Goal: Task Accomplishment & Management: Use online tool/utility

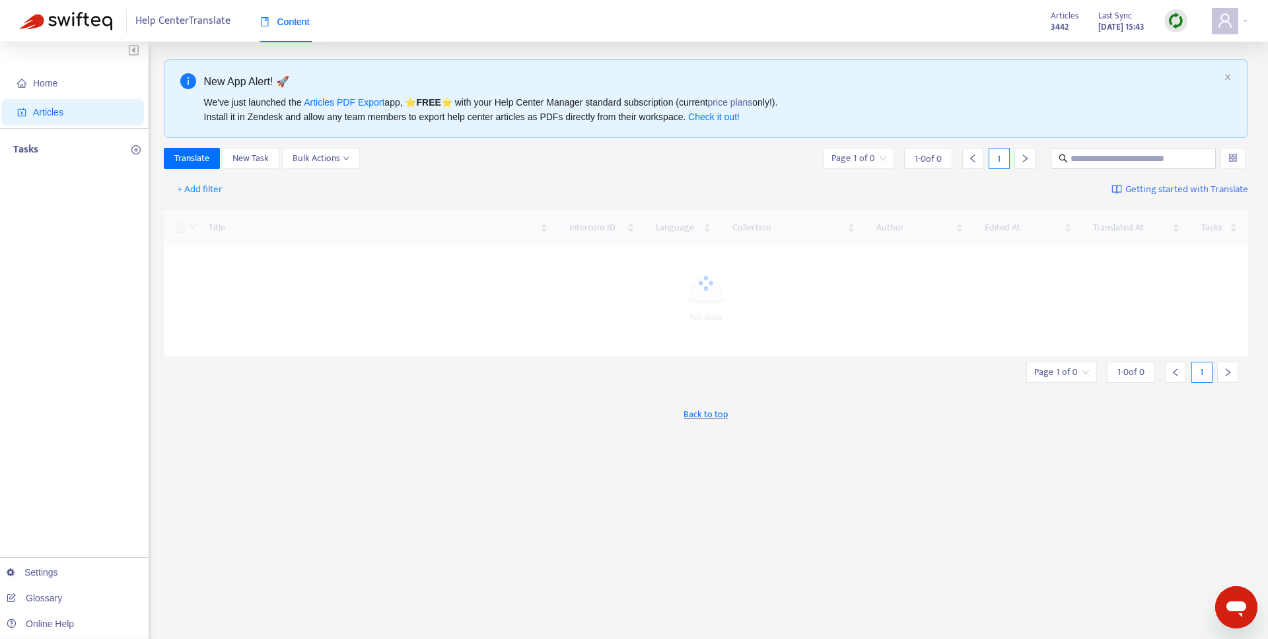
scroll to position [4, 0]
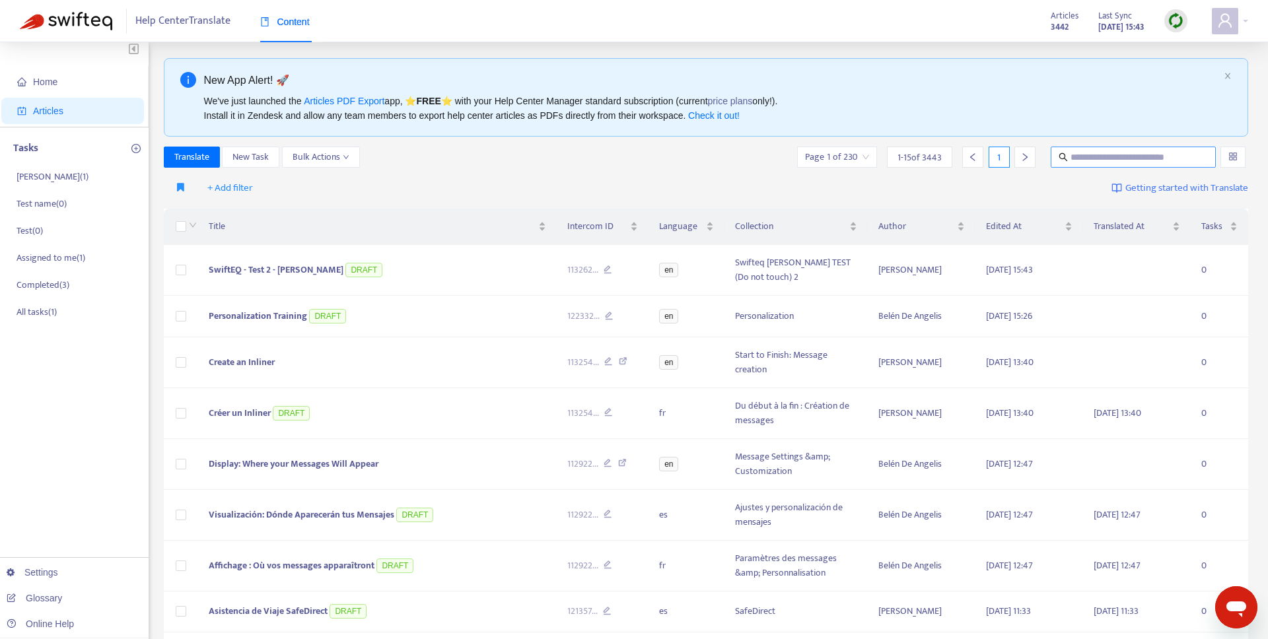
click at [1107, 154] on input "text" at bounding box center [1134, 157] width 127 height 15
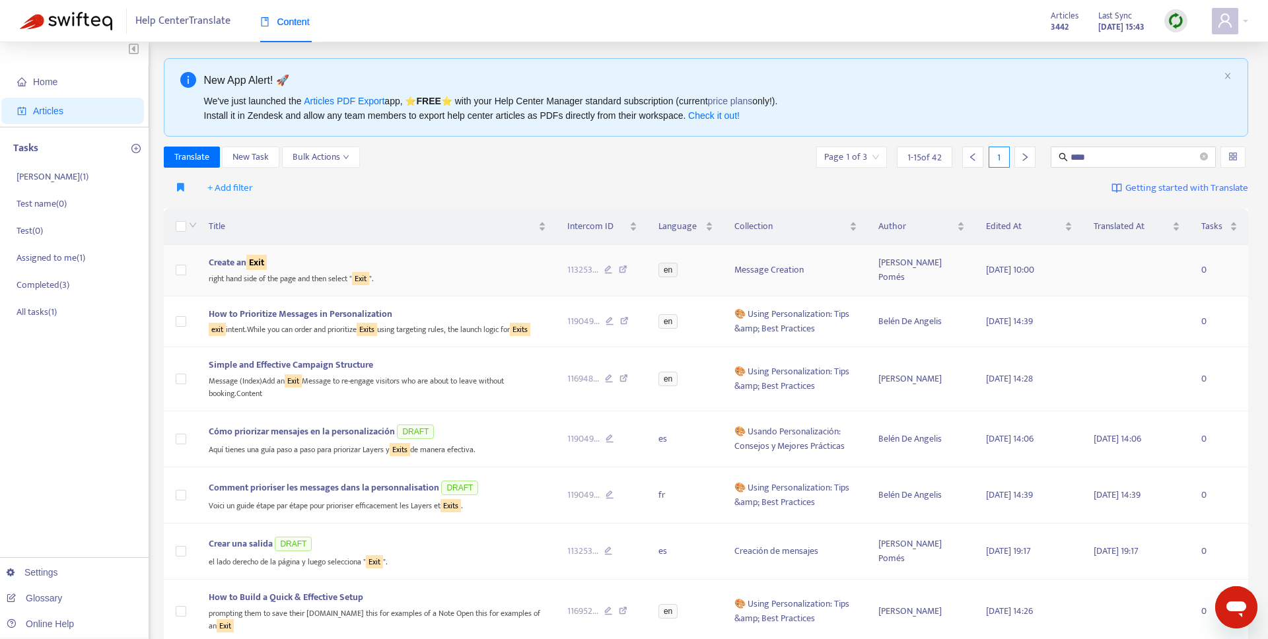
click at [317, 270] on div "right hand side of the page and then select " Exit "." at bounding box center [378, 277] width 338 height 15
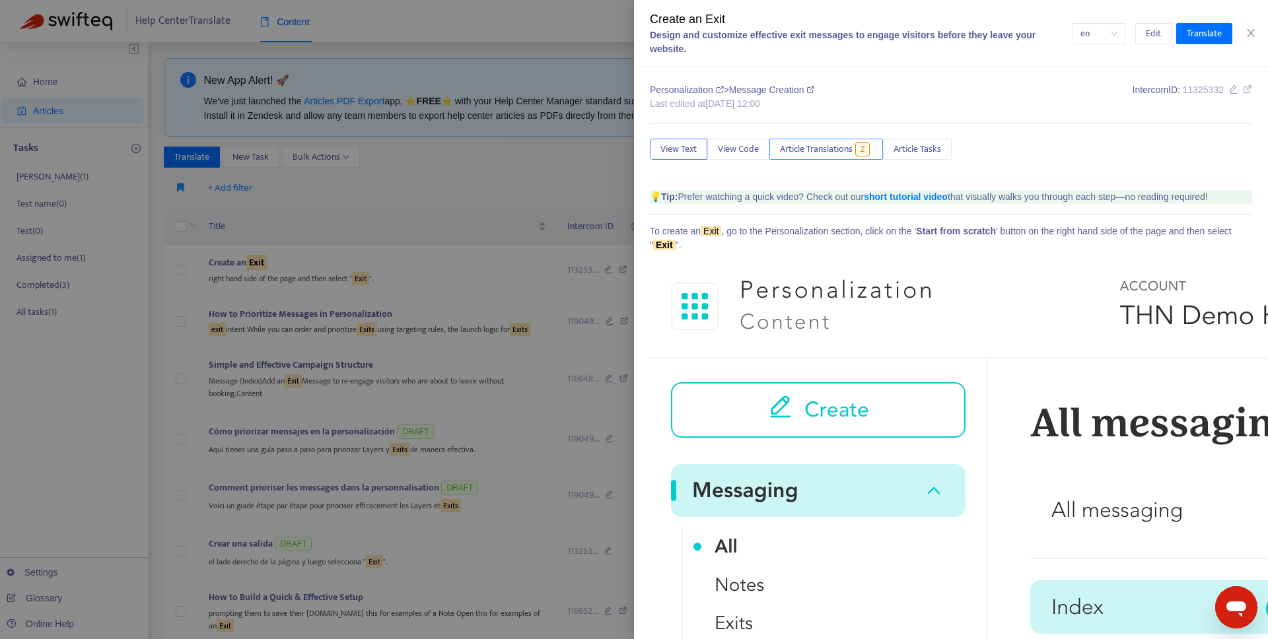
click at [826, 143] on span "Article Translations" at bounding box center [816, 149] width 73 height 15
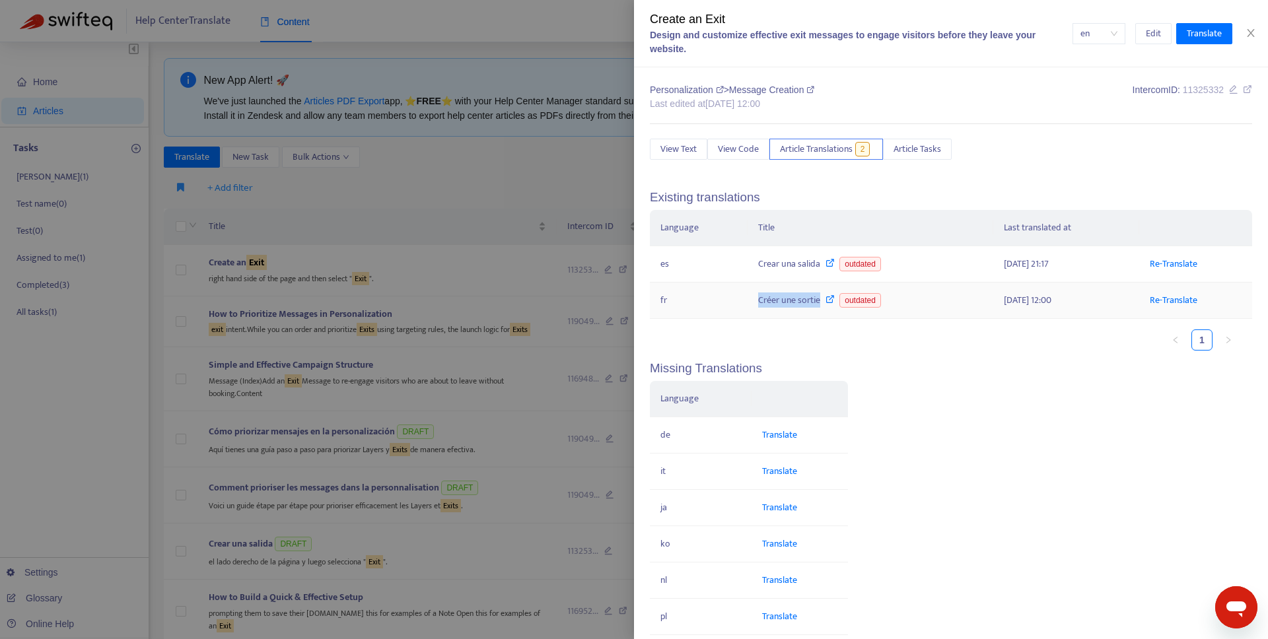
copy div "Créer une sortie"
drag, startPoint x: 764, startPoint y: 297, endPoint x: 754, endPoint y: 291, distance: 10.7
click at [816, 302] on td "Créer une sortie outdated" at bounding box center [871, 301] width 246 height 36
drag, startPoint x: 408, startPoint y: 191, endPoint x: 954, endPoint y: 114, distance: 551.0
click at [408, 191] on div at bounding box center [634, 319] width 1268 height 639
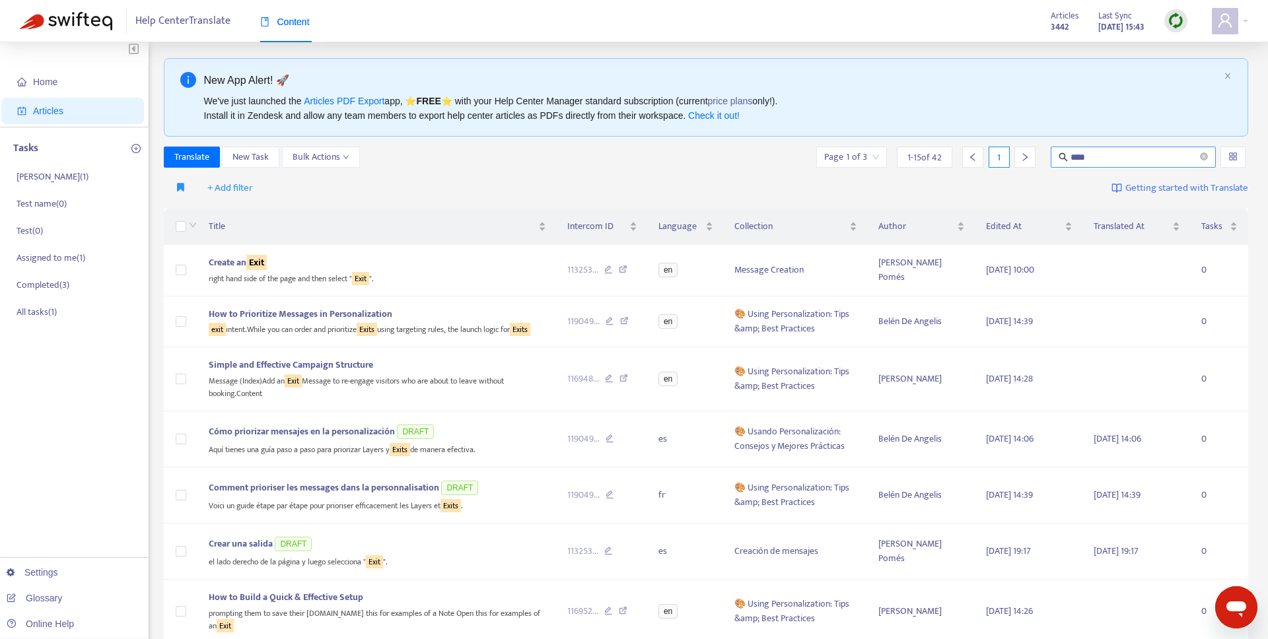
click at [1069, 157] on span "****" at bounding box center [1133, 157] width 165 height 21
click at [1071, 156] on input "****" at bounding box center [1134, 157] width 127 height 15
paste input "**********"
type input "**********"
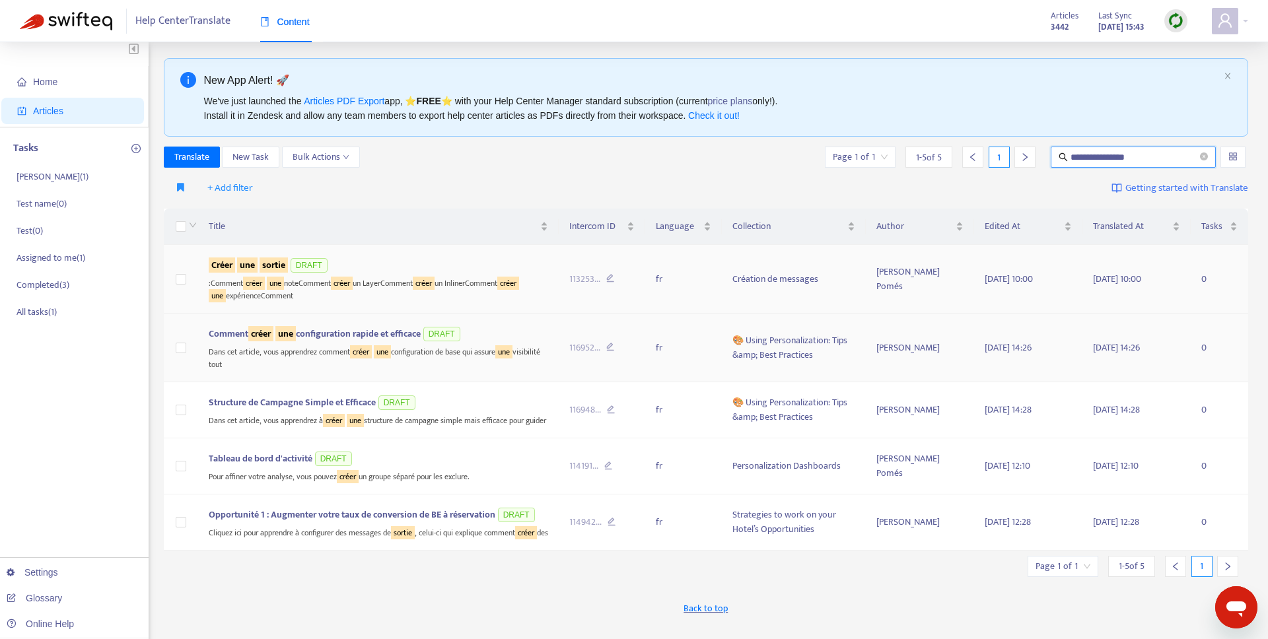
scroll to position [5, 0]
click at [369, 277] on div ":Comment créer une noteComment créer un LayerComment créer un InlinerComment cr…" at bounding box center [379, 288] width 340 height 27
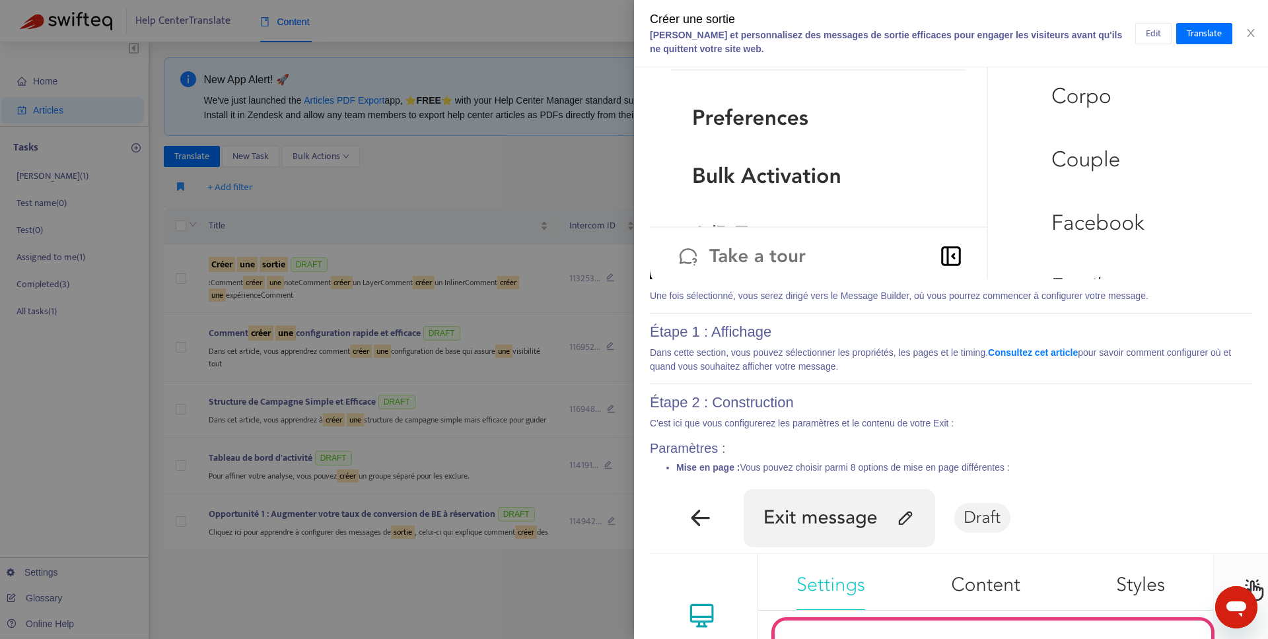
scroll to position [1146, 0]
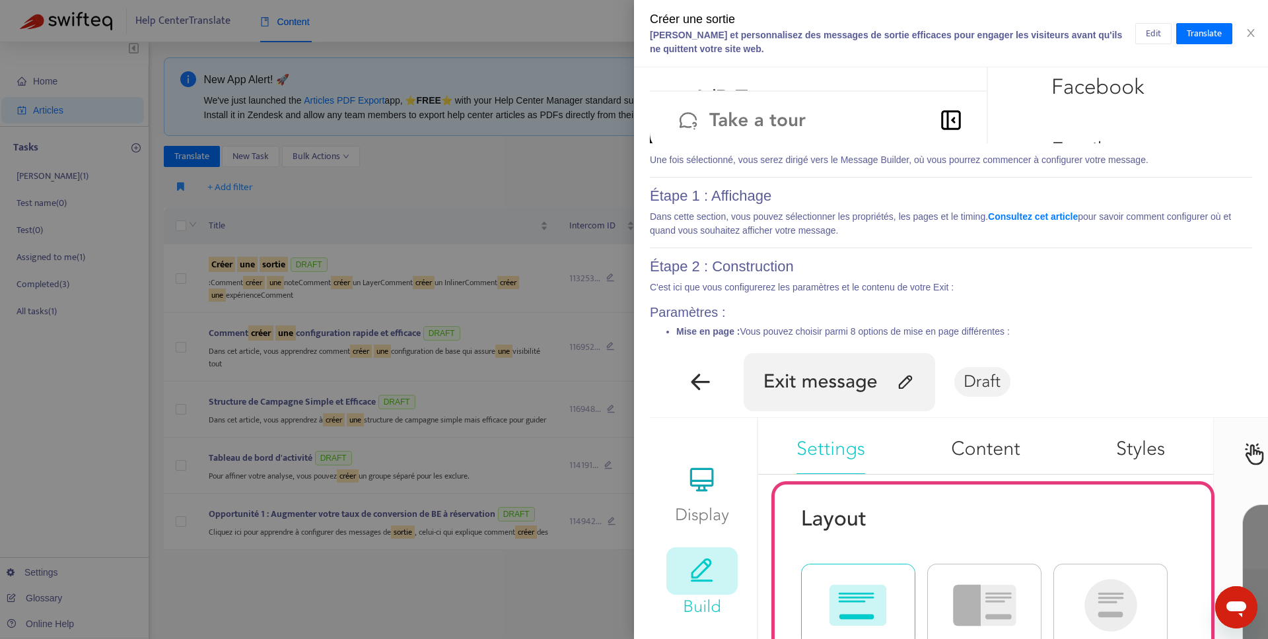
click at [996, 233] on p "Dans cette section, vous pouvez sélectionner les propriétés, les pages et le ti…" at bounding box center [951, 224] width 602 height 28
drag, startPoint x: 996, startPoint y: 233, endPoint x: 972, endPoint y: 237, distance: 24.2
click at [994, 234] on p "Dans cette section, vous pouvez sélectionner les propriétés, les pages et le ti…" at bounding box center [951, 224] width 602 height 28
drag, startPoint x: 911, startPoint y: 229, endPoint x: 907, endPoint y: 238, distance: 10.1
click at [910, 231] on p "Dans cette section, vous pouvez sélectionner les propriétés, les pages et le ti…" at bounding box center [951, 224] width 602 height 28
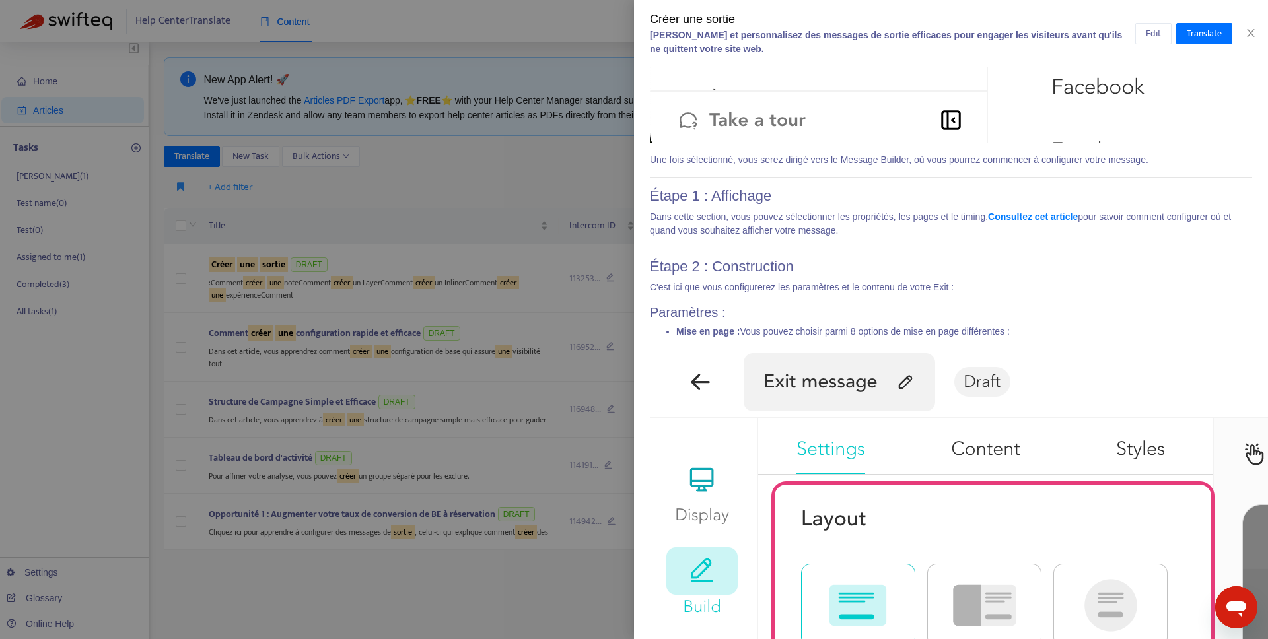
drag, startPoint x: 908, startPoint y: 231, endPoint x: 907, endPoint y: 242, distance: 10.6
click at [907, 233] on p "Dans cette section, vous pouvez sélectionner les propriétés, les pages et le ti…" at bounding box center [951, 224] width 602 height 28
drag, startPoint x: 908, startPoint y: 234, endPoint x: 1046, endPoint y: 223, distance: 138.5
click at [910, 233] on p "Dans cette section, vous pouvez sélectionner les propriétés, les pages et le ti…" at bounding box center [951, 224] width 602 height 28
click at [1150, 32] on span "Edit" at bounding box center [1153, 33] width 15 height 15
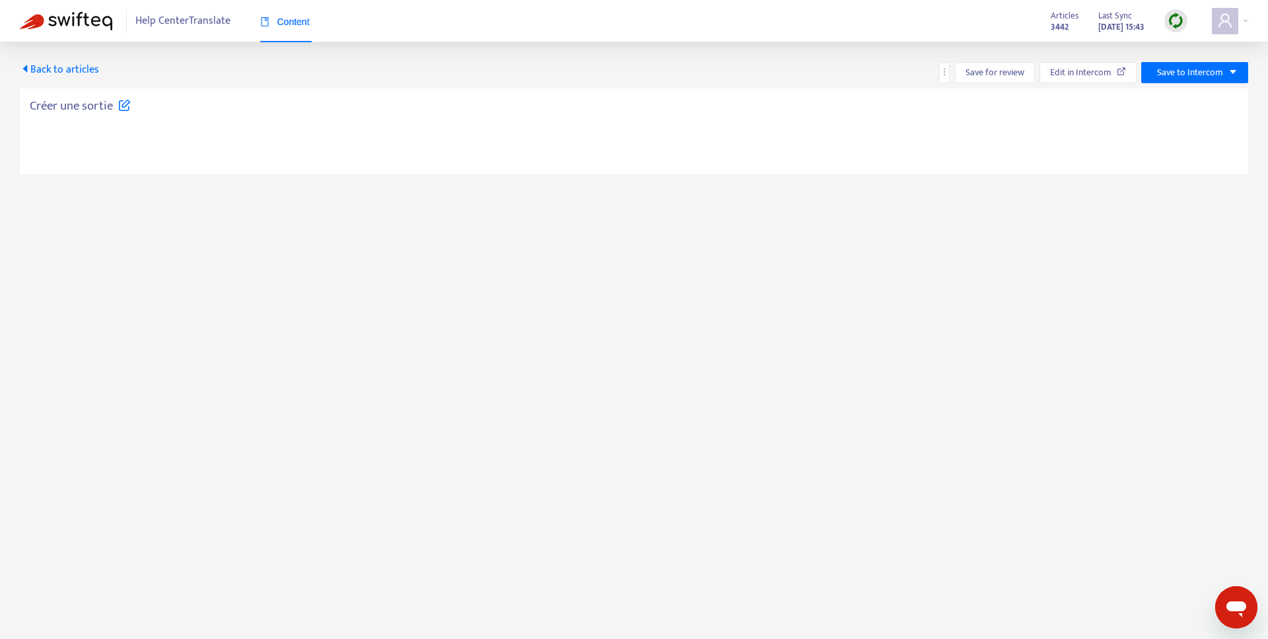
type textarea "**********"
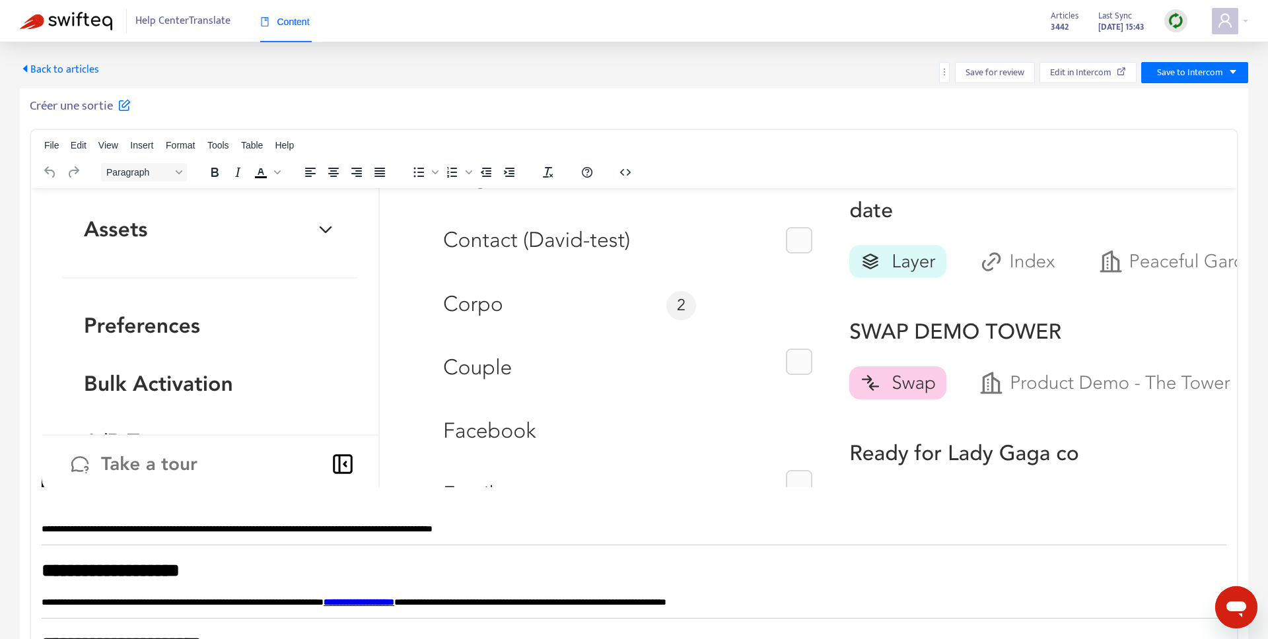
scroll to position [824, 0]
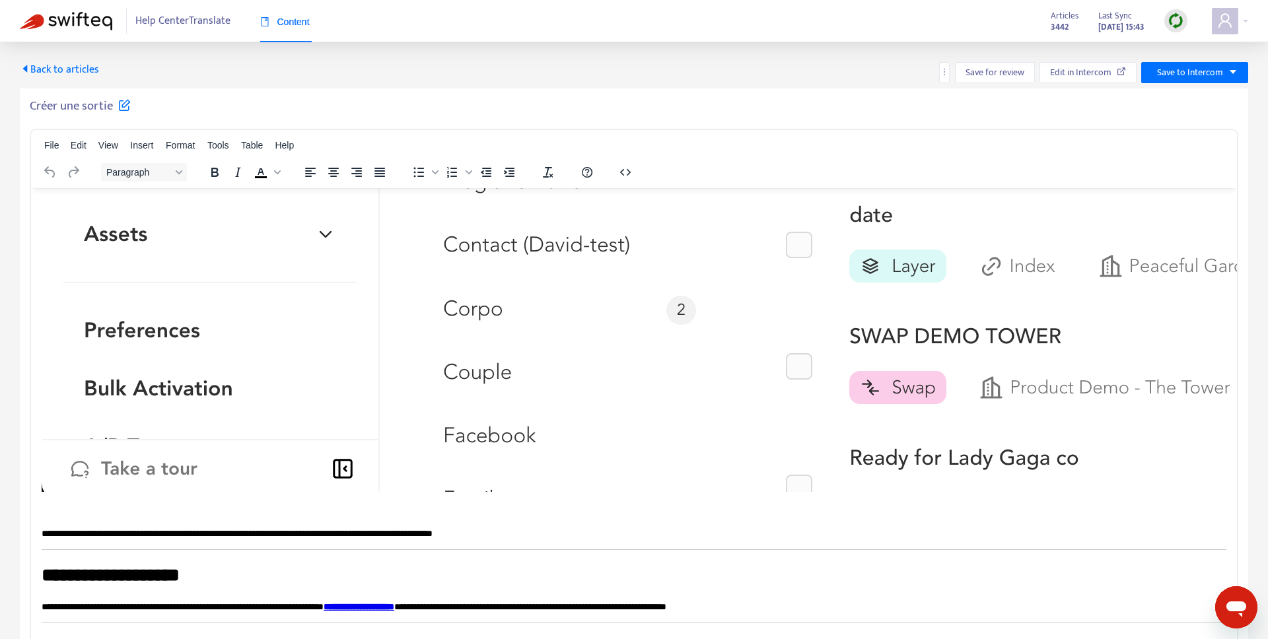
click at [291, 607] on p "**********" at bounding box center [634, 606] width 1185 height 13
drag, startPoint x: 337, startPoint y: 608, endPoint x: 384, endPoint y: 599, distance: 48.5
click at [384, 600] on p "**********" at bounding box center [634, 606] width 1185 height 13
drag, startPoint x: 384, startPoint y: 605, endPoint x: 353, endPoint y: 608, distance: 31.8
click at [338, 605] on p "**********" at bounding box center [634, 606] width 1185 height 13
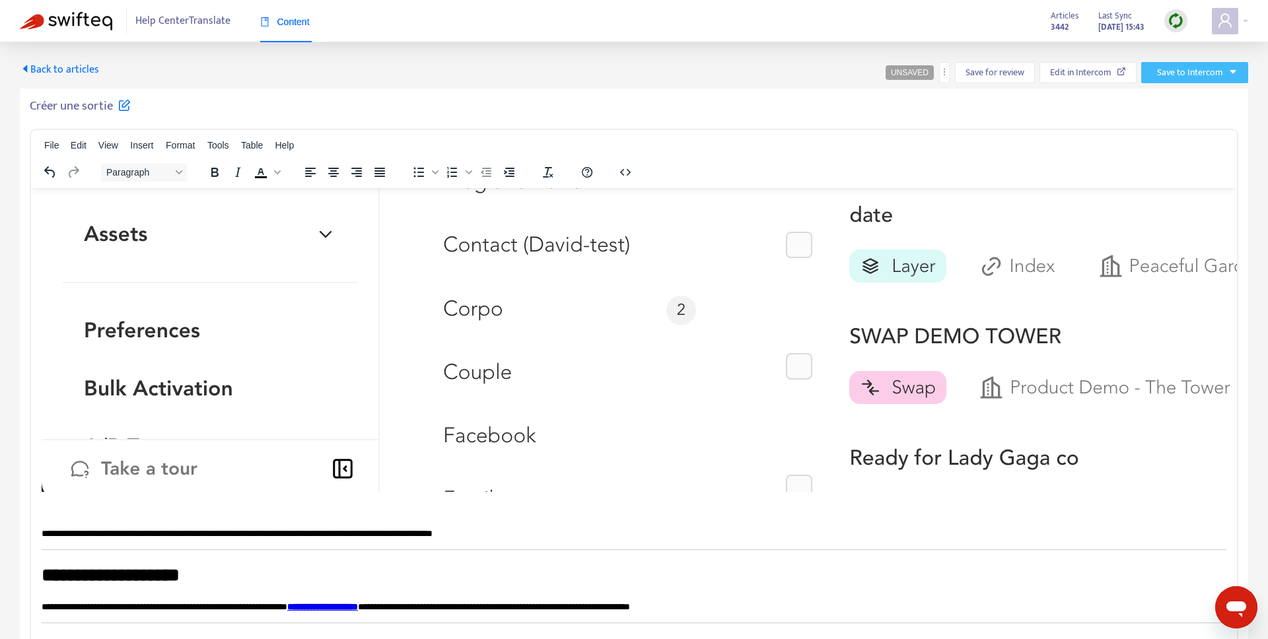
click at [1184, 80] on button "Save to Intercom" at bounding box center [1194, 72] width 107 height 21
click at [1171, 121] on span "Save as draft" at bounding box center [1178, 120] width 50 height 15
drag, startPoint x: 42, startPoint y: 66, endPoint x: 301, endPoint y: 73, distance: 259.7
click at [318, 76] on div "Back to articles UNSAVED Save for review Edit in Intercom Save to Intercom" at bounding box center [634, 72] width 1229 height 21
drag, startPoint x: 301, startPoint y: 73, endPoint x: 114, endPoint y: 71, distance: 187.0
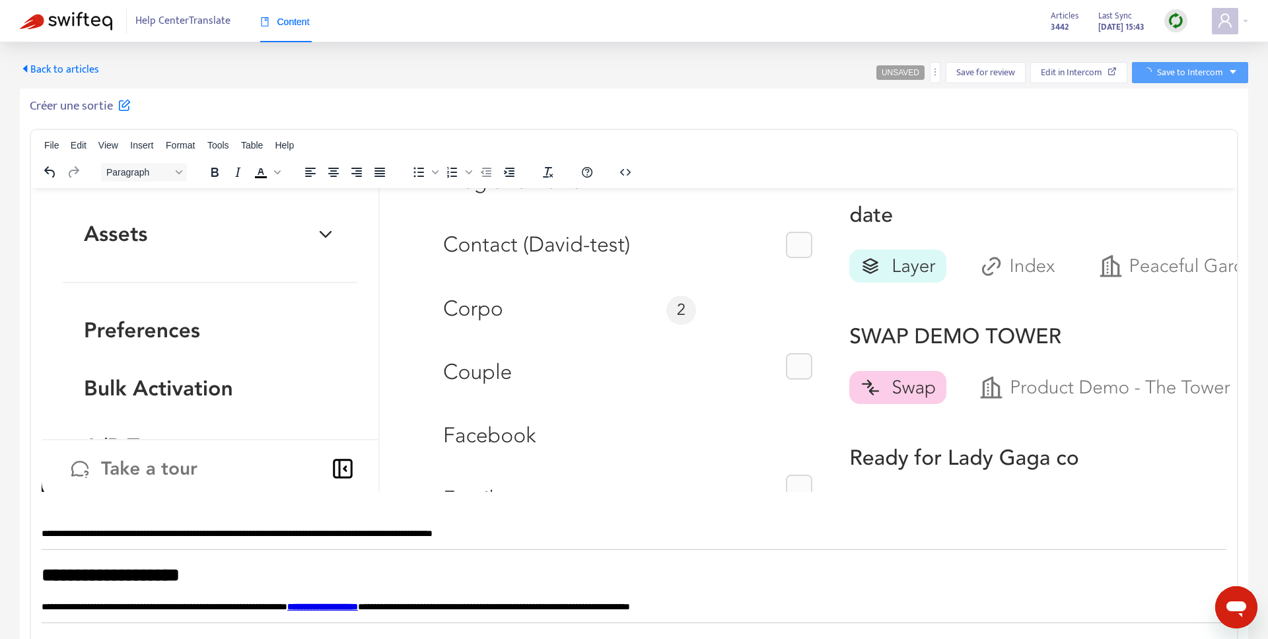
click at [300, 74] on div "Back to articles UNSAVED Save for review Edit in Intercom Save to Intercom" at bounding box center [634, 72] width 1229 height 21
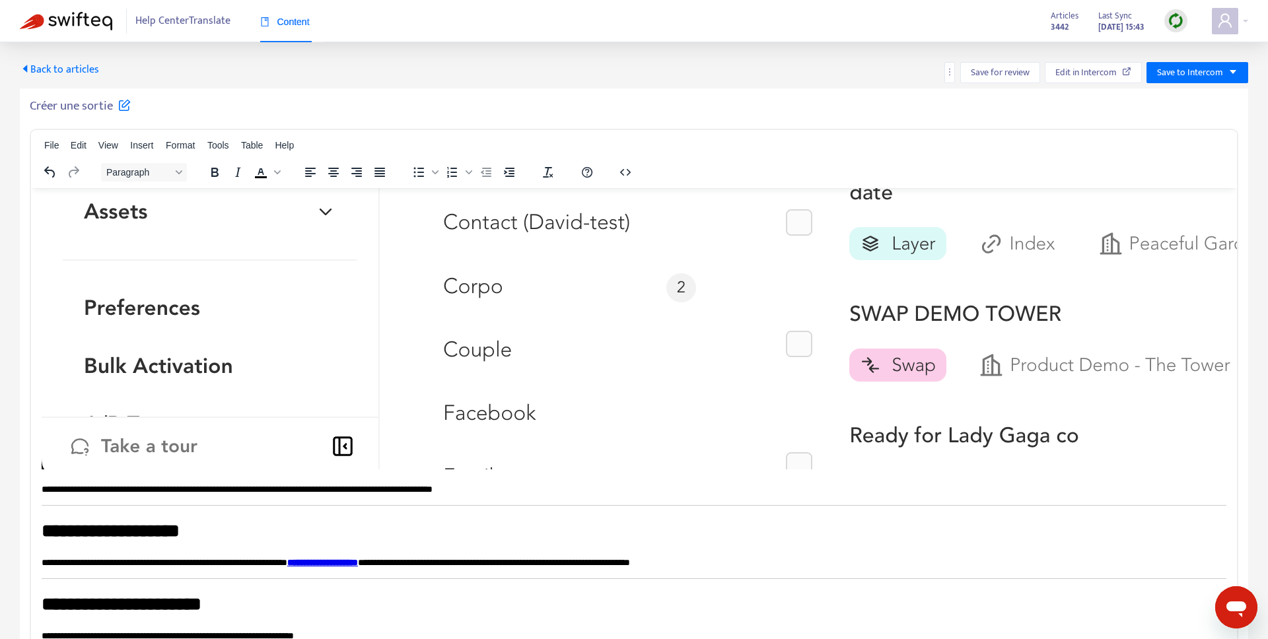
drag, startPoint x: 41, startPoint y: 66, endPoint x: 126, endPoint y: 76, distance: 85.1
click at [41, 66] on span "Back to articles" at bounding box center [59, 70] width 79 height 18
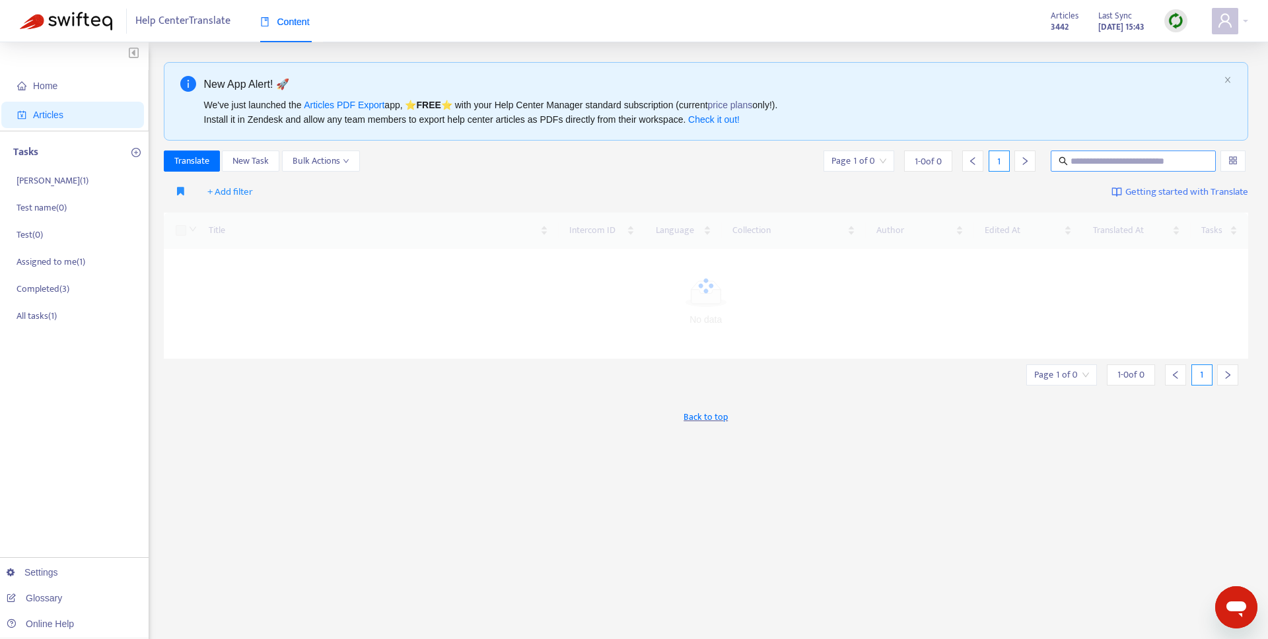
drag, startPoint x: 1117, startPoint y: 156, endPoint x: 1114, endPoint y: 164, distance: 8.6
click at [1117, 156] on input "text" at bounding box center [1134, 161] width 127 height 15
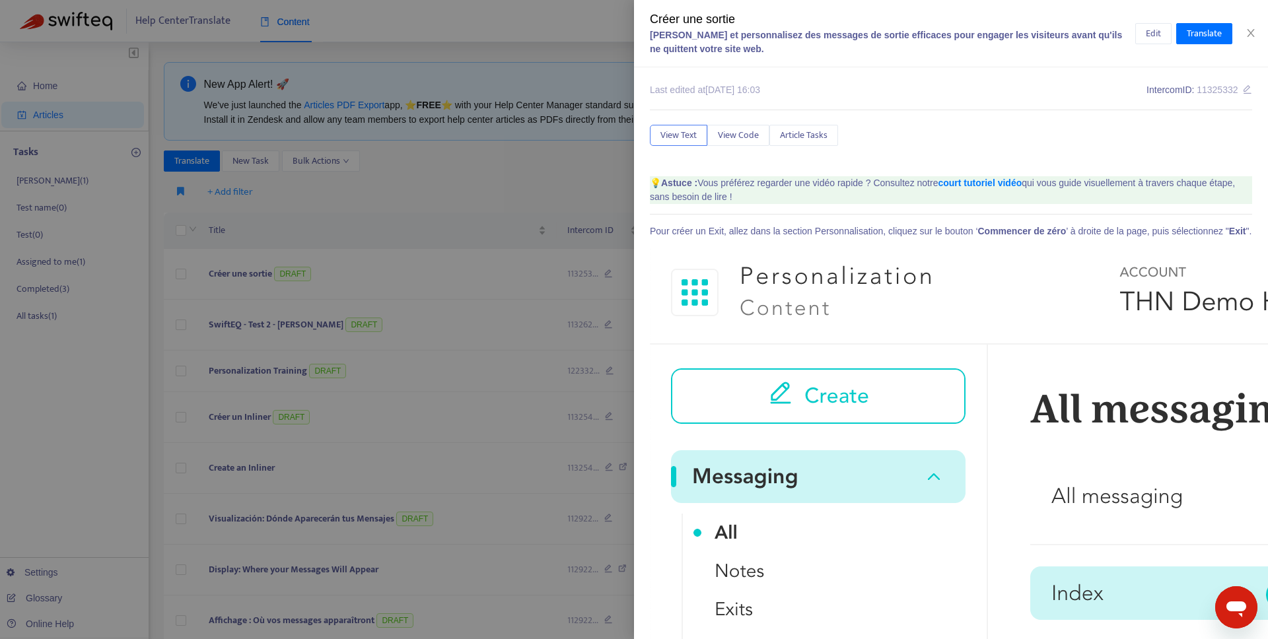
drag, startPoint x: 495, startPoint y: 116, endPoint x: 534, endPoint y: 119, distance: 39.1
click at [496, 116] on div at bounding box center [634, 319] width 1268 height 639
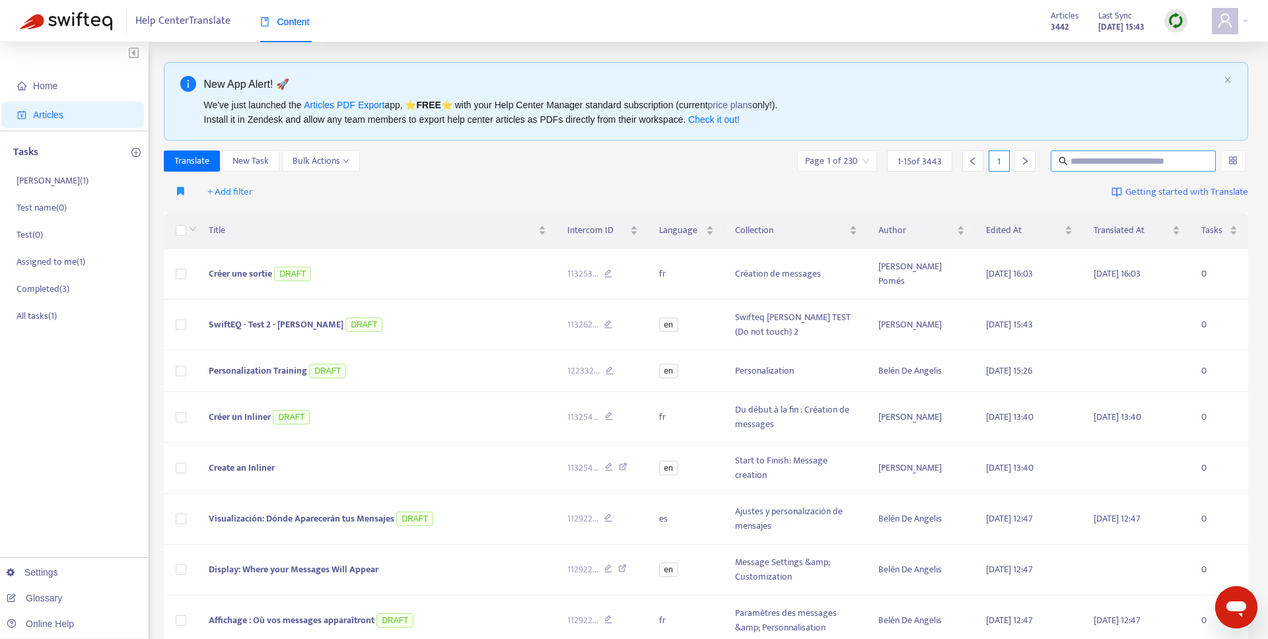
click at [1178, 166] on input "text" at bounding box center [1134, 161] width 127 height 15
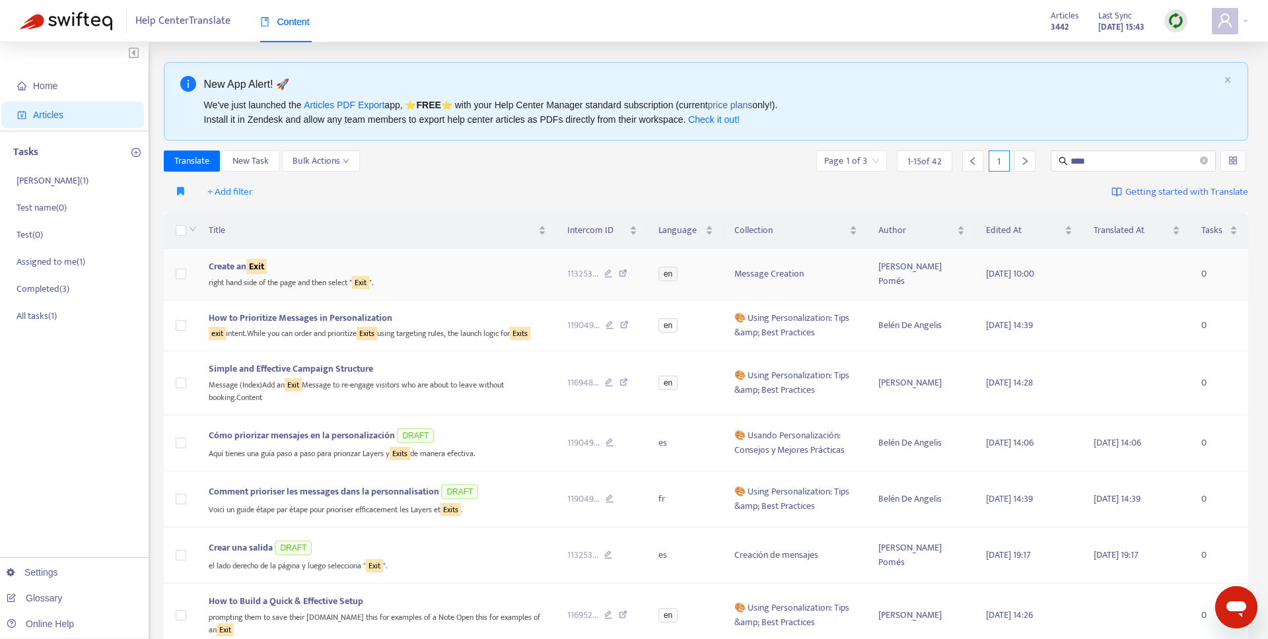
click at [410, 290] on td "Create an Exit right hand side of the page and then select " Exit "." at bounding box center [377, 275] width 359 height 52
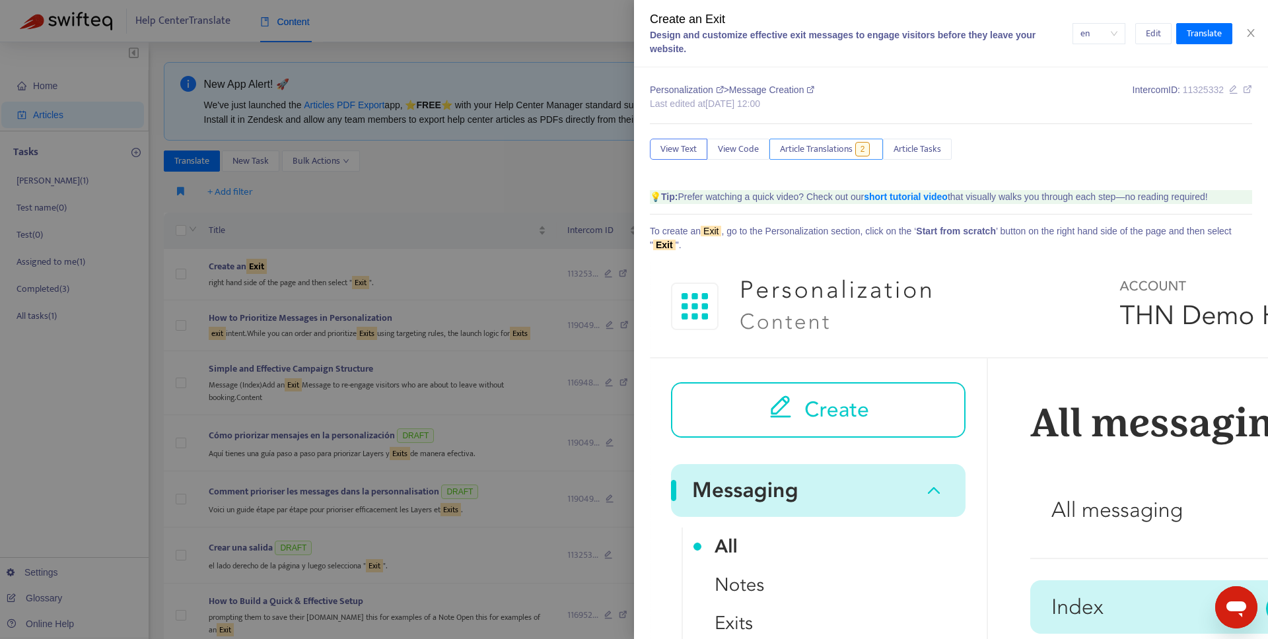
click at [828, 155] on span "Article Translations" at bounding box center [816, 149] width 73 height 15
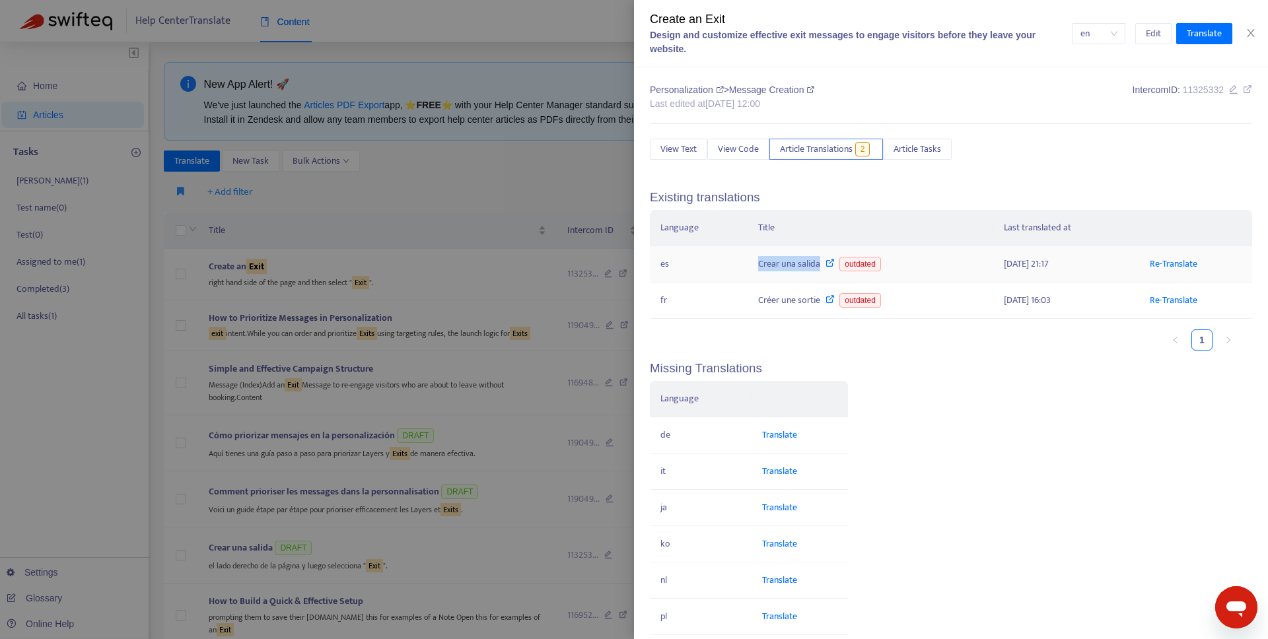
drag, startPoint x: 752, startPoint y: 255, endPoint x: 602, endPoint y: 184, distance: 166.1
click at [818, 258] on td "Crear una salida outdated" at bounding box center [871, 264] width 246 height 36
copy div "Crear una salida"
drag, startPoint x: 561, startPoint y: 169, endPoint x: 869, endPoint y: 119, distance: 311.9
click at [561, 169] on div at bounding box center [634, 319] width 1268 height 639
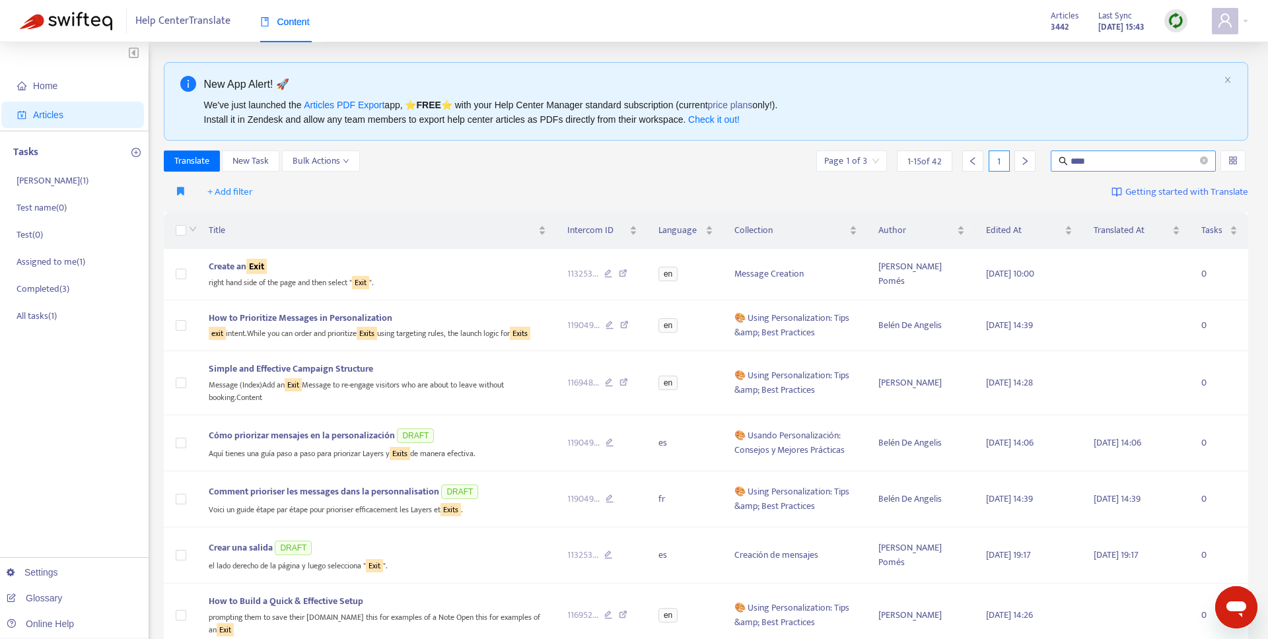
click at [1066, 157] on icon "search" at bounding box center [1063, 161] width 9 height 9
click at [1075, 158] on input "****" at bounding box center [1134, 161] width 127 height 15
paste input "**********"
type input "**********"
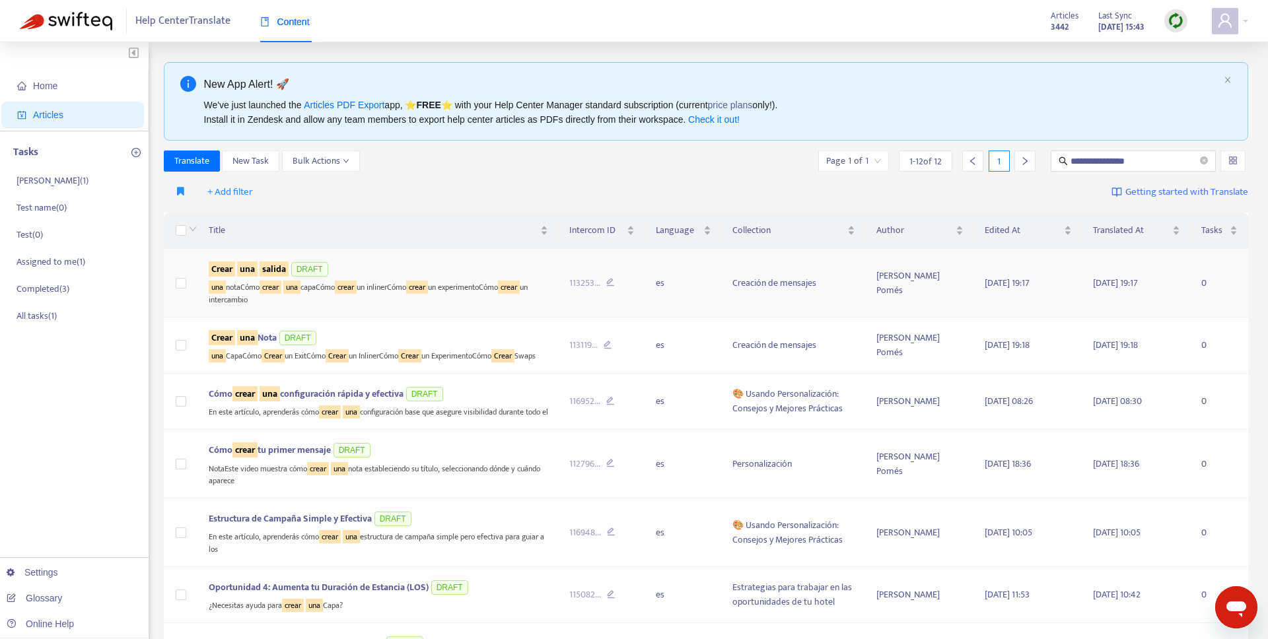
click at [334, 258] on td "Crear una salida DRAFT una notaCómo crear una capaCómo crear un inlinerCómo cre…" at bounding box center [378, 283] width 361 height 69
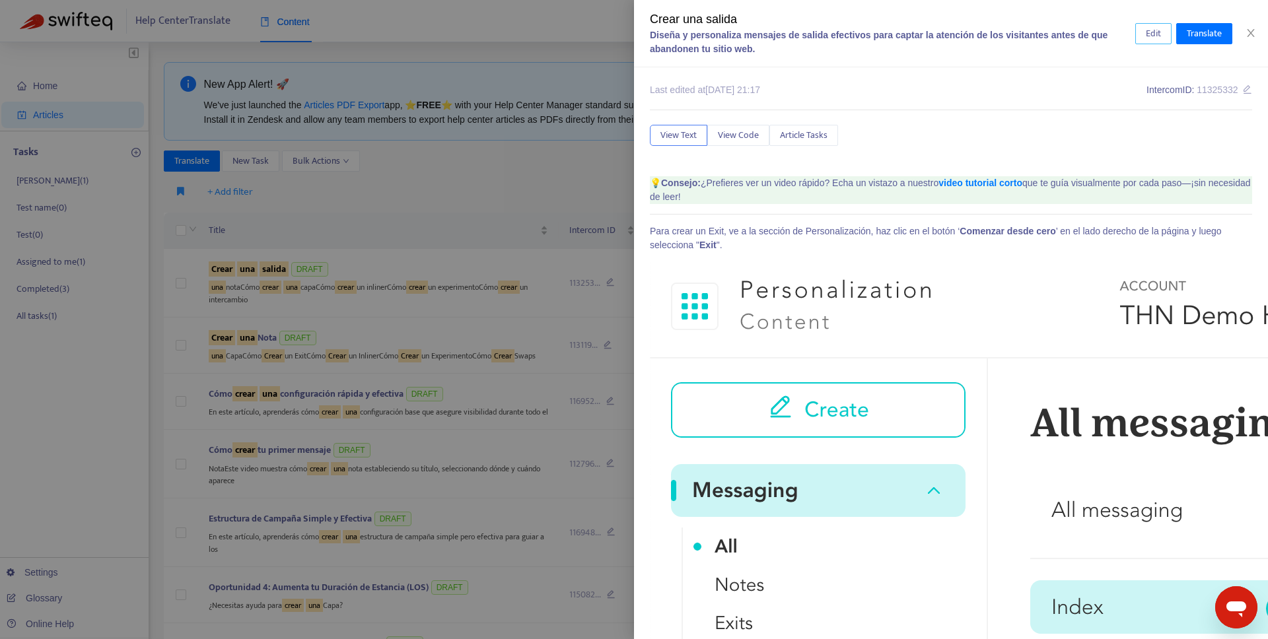
click at [1160, 32] on span "Edit" at bounding box center [1153, 33] width 15 height 15
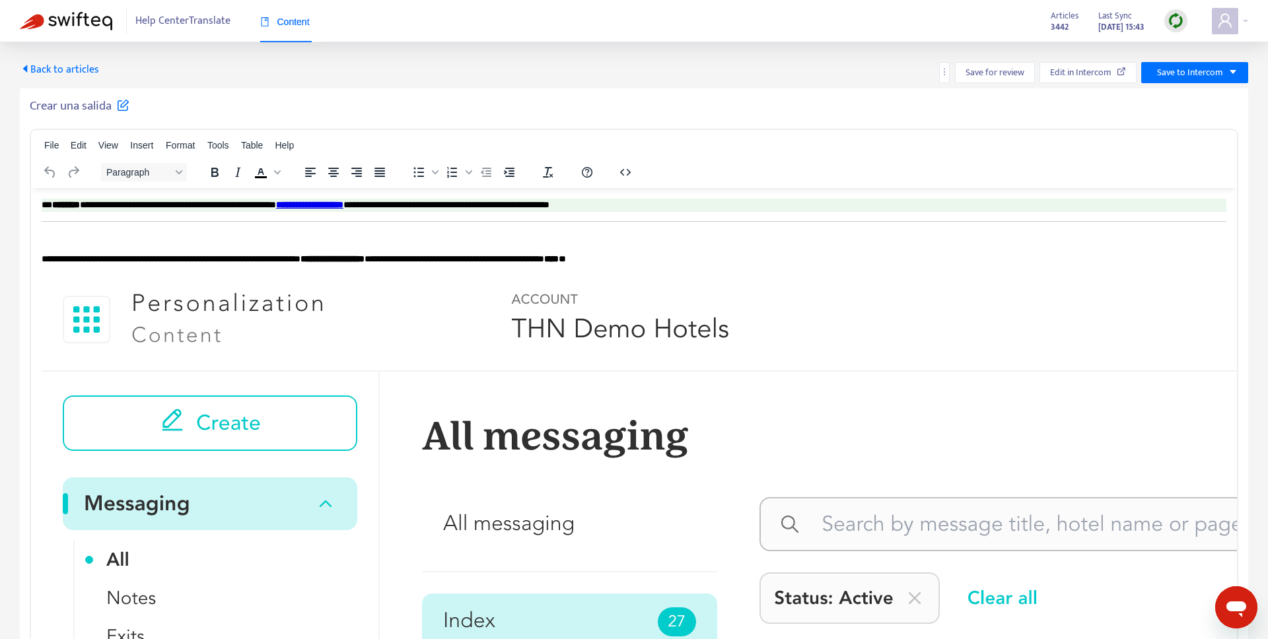
drag, startPoint x: 351, startPoint y: 262, endPoint x: 366, endPoint y: 270, distance: 16.9
click at [352, 262] on b "**********" at bounding box center [333, 258] width 64 height 9
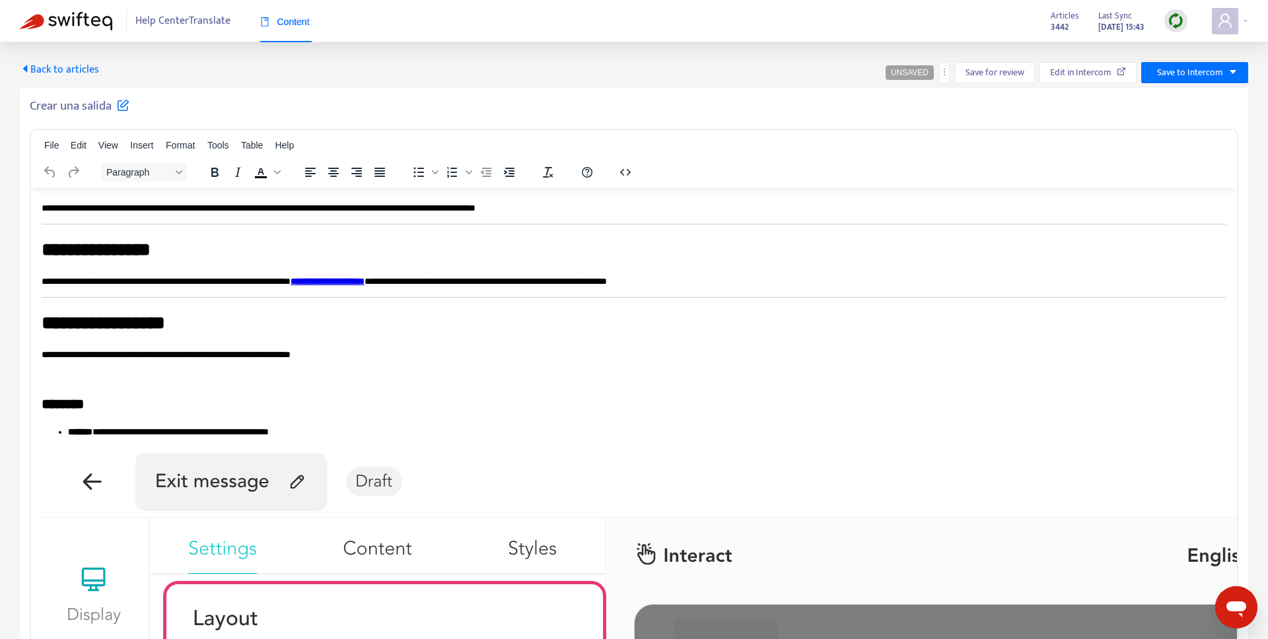
scroll to position [1146, 0]
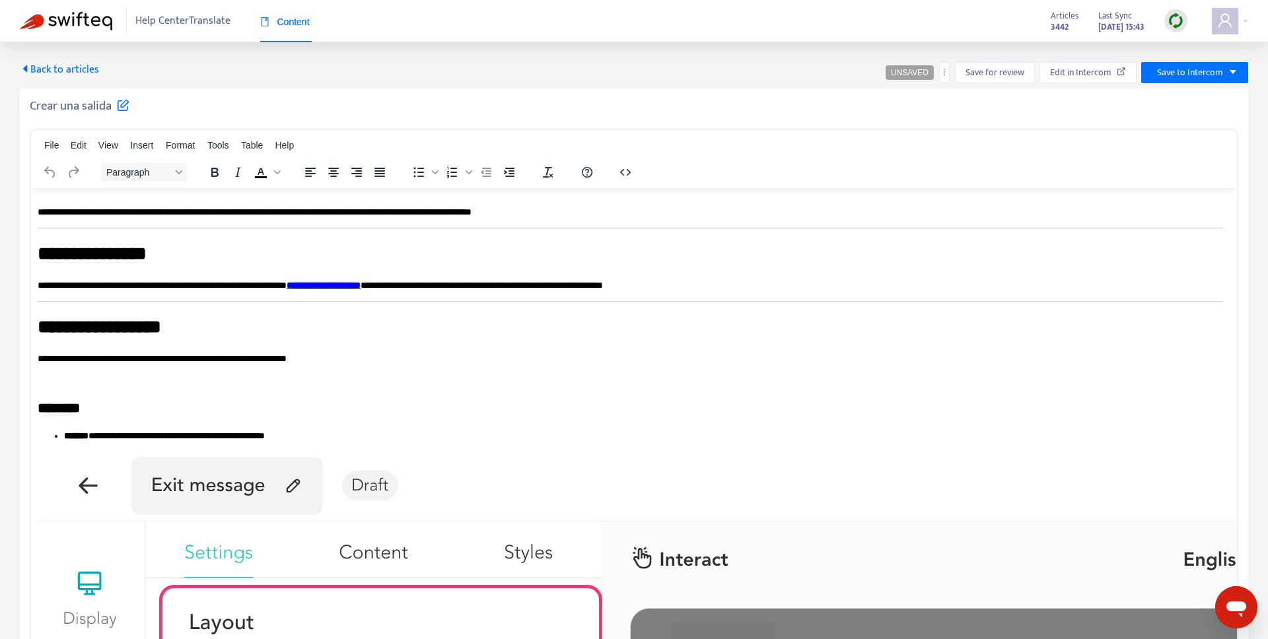
click at [322, 283] on p "**********" at bounding box center [630, 285] width 1185 height 13
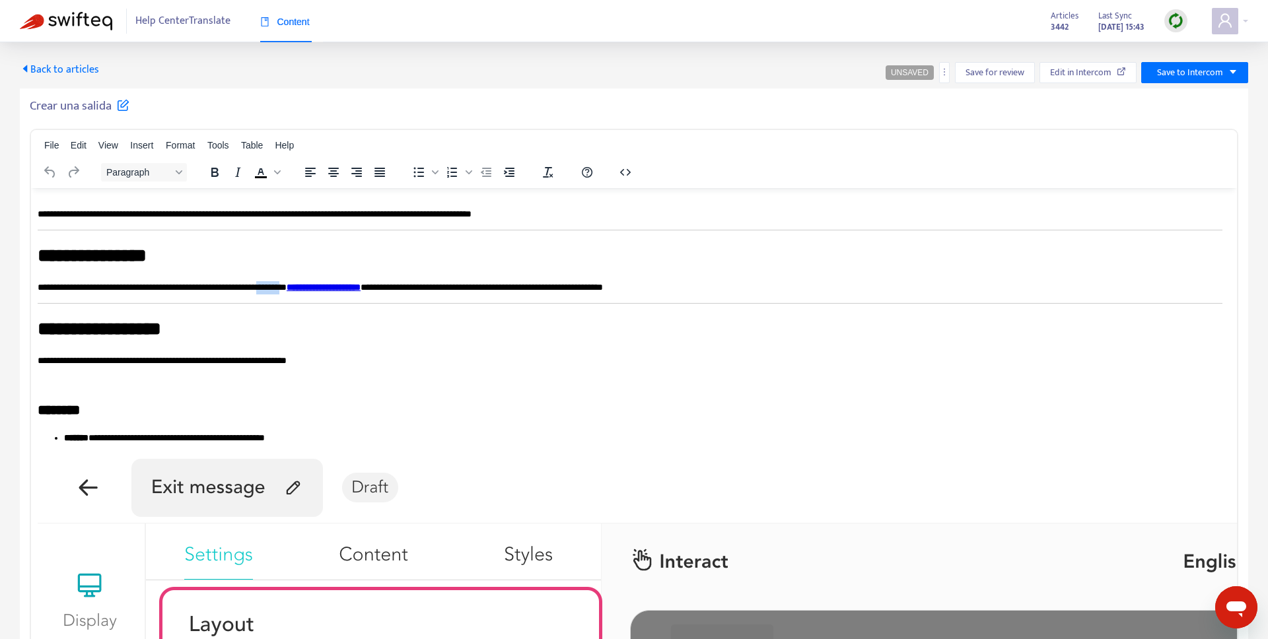
scroll to position [1145, 4]
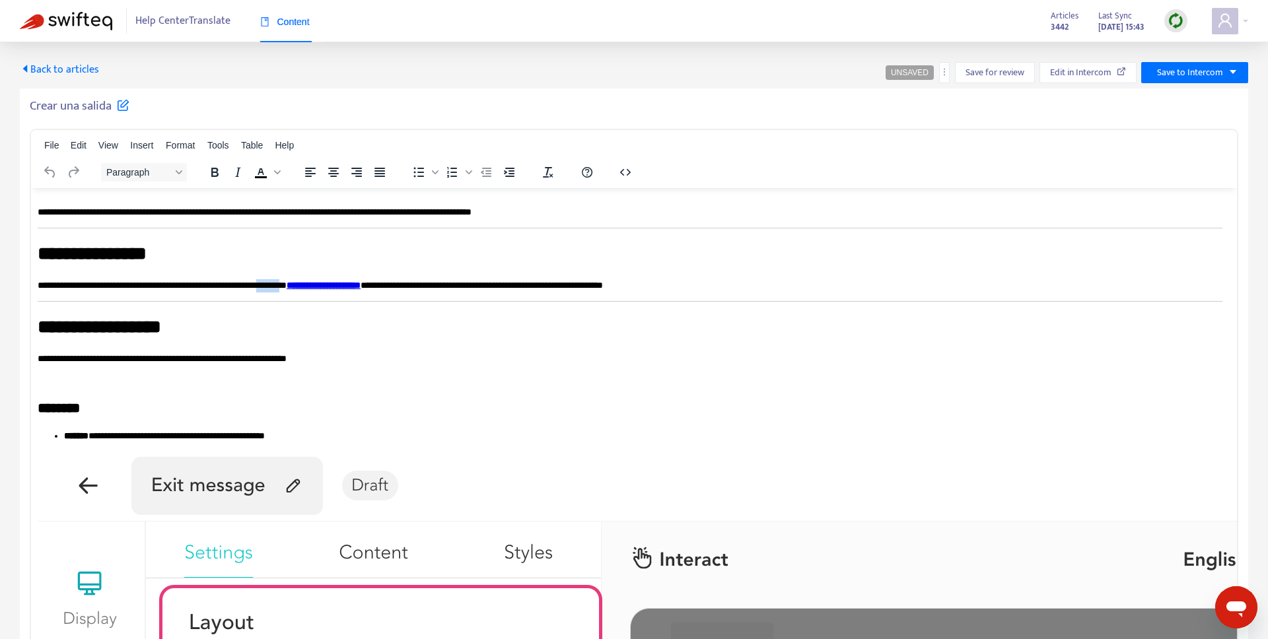
click at [322, 283] on p "**********" at bounding box center [630, 285] width 1185 height 13
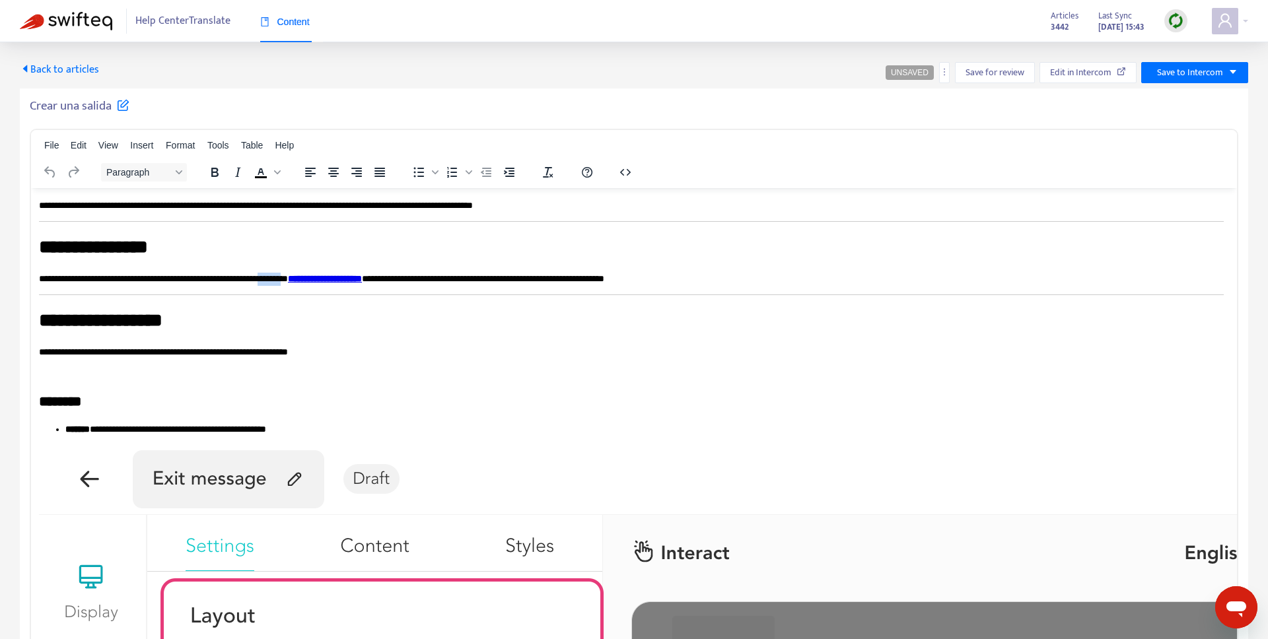
scroll to position [1161, 3]
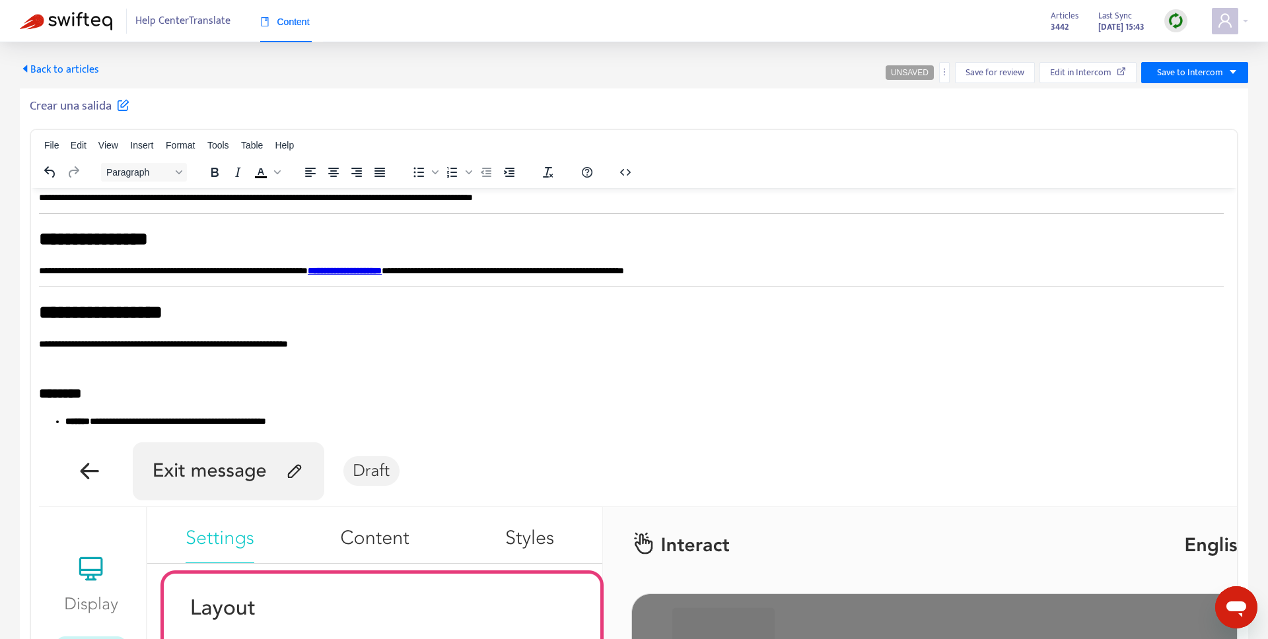
drag, startPoint x: 258, startPoint y: 273, endPoint x: 261, endPoint y: 285, distance: 12.3
click at [257, 273] on p "**********" at bounding box center [631, 270] width 1185 height 13
drag, startPoint x: 384, startPoint y: 270, endPoint x: 343, endPoint y: 279, distance: 42.0
click at [318, 272] on p "**********" at bounding box center [631, 270] width 1185 height 13
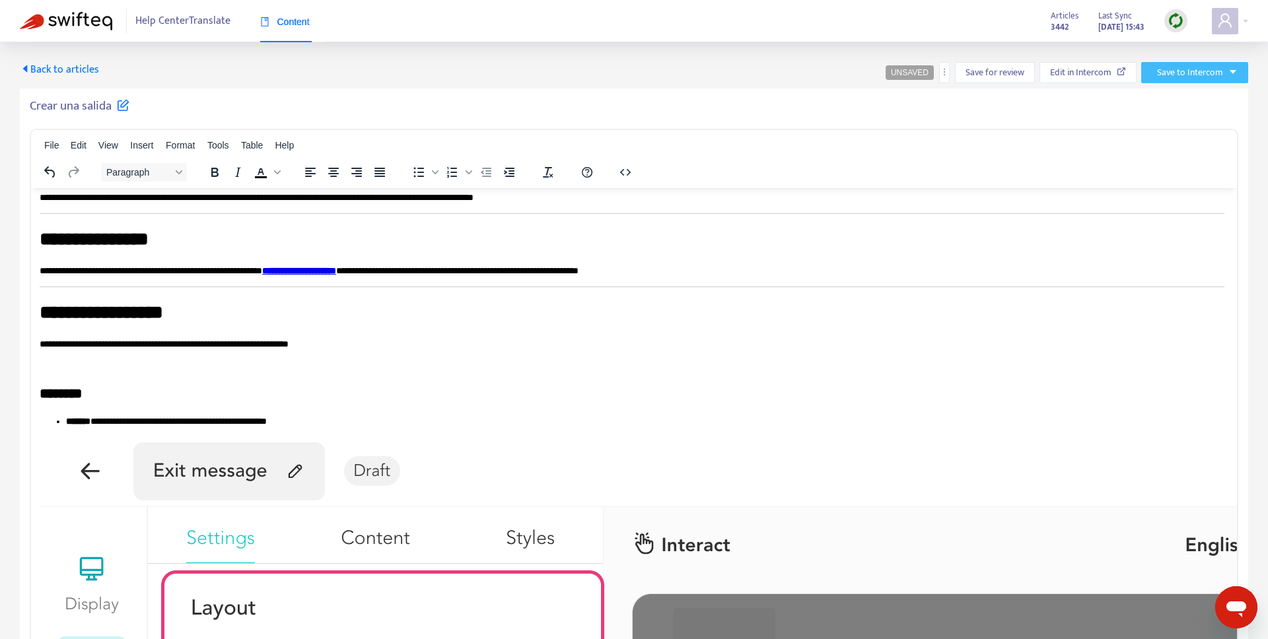
click at [1186, 63] on button "Save to Intercom" at bounding box center [1194, 72] width 107 height 21
click at [1184, 122] on span "Save as draft" at bounding box center [1178, 120] width 50 height 15
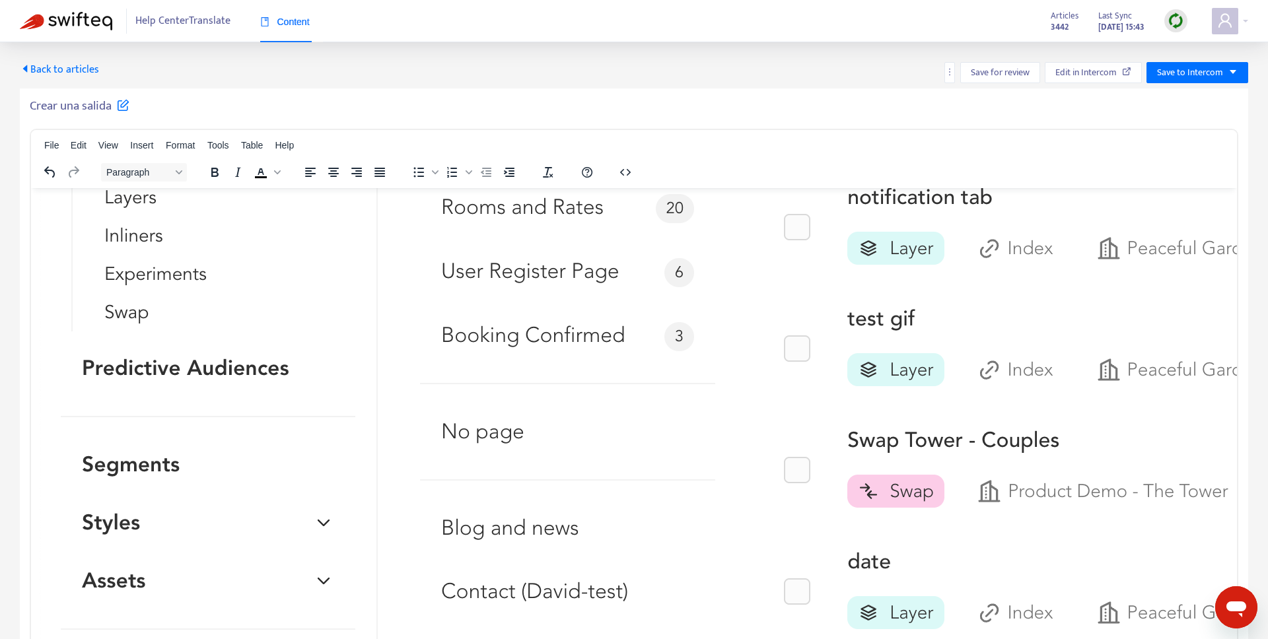
scroll to position [0, 2]
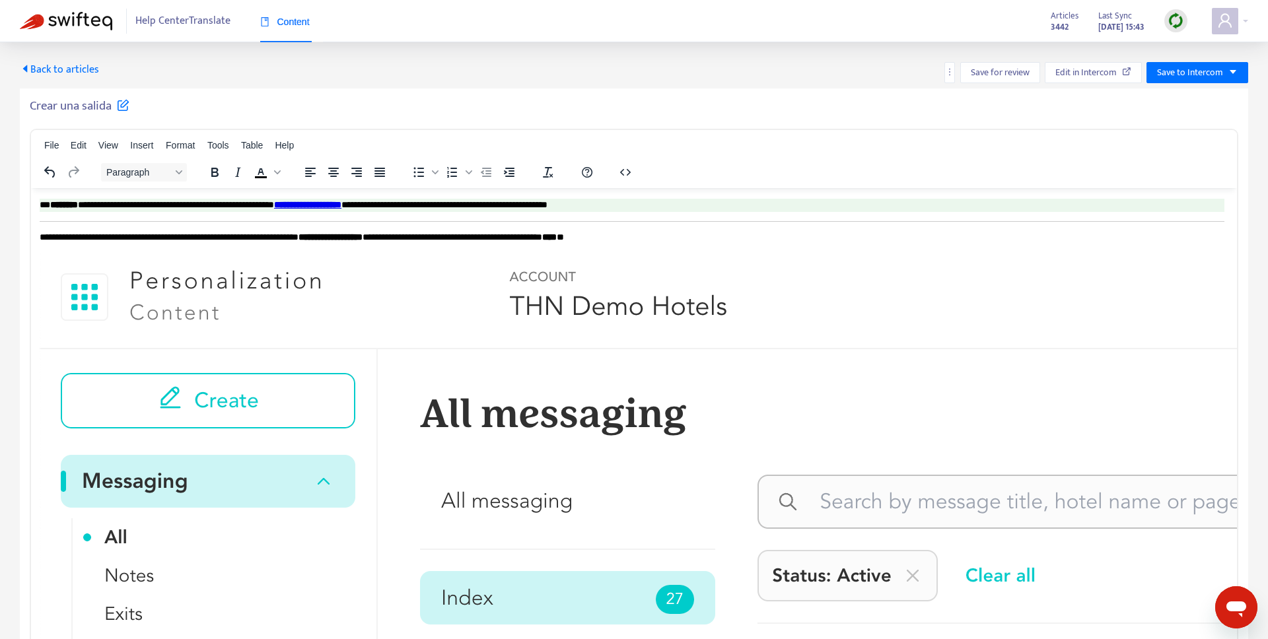
click at [119, 103] on icon at bounding box center [123, 104] width 13 height 13
drag, startPoint x: 141, startPoint y: 114, endPoint x: 200, endPoint y: 119, distance: 59.0
click at [200, 119] on div "**********" at bounding box center [634, 378] width 1229 height 579
type input "**********"
drag, startPoint x: 464, startPoint y: 102, endPoint x: 455, endPoint y: 100, distance: 9.3
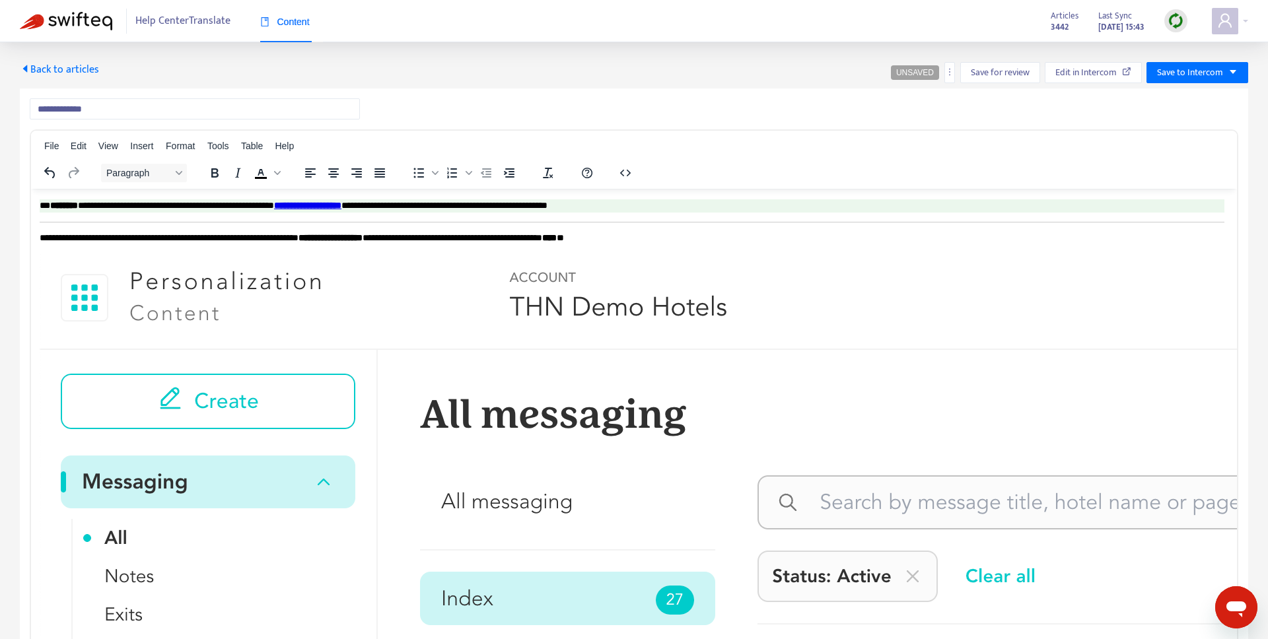
click at [463, 102] on div "**********" at bounding box center [634, 108] width 1209 height 21
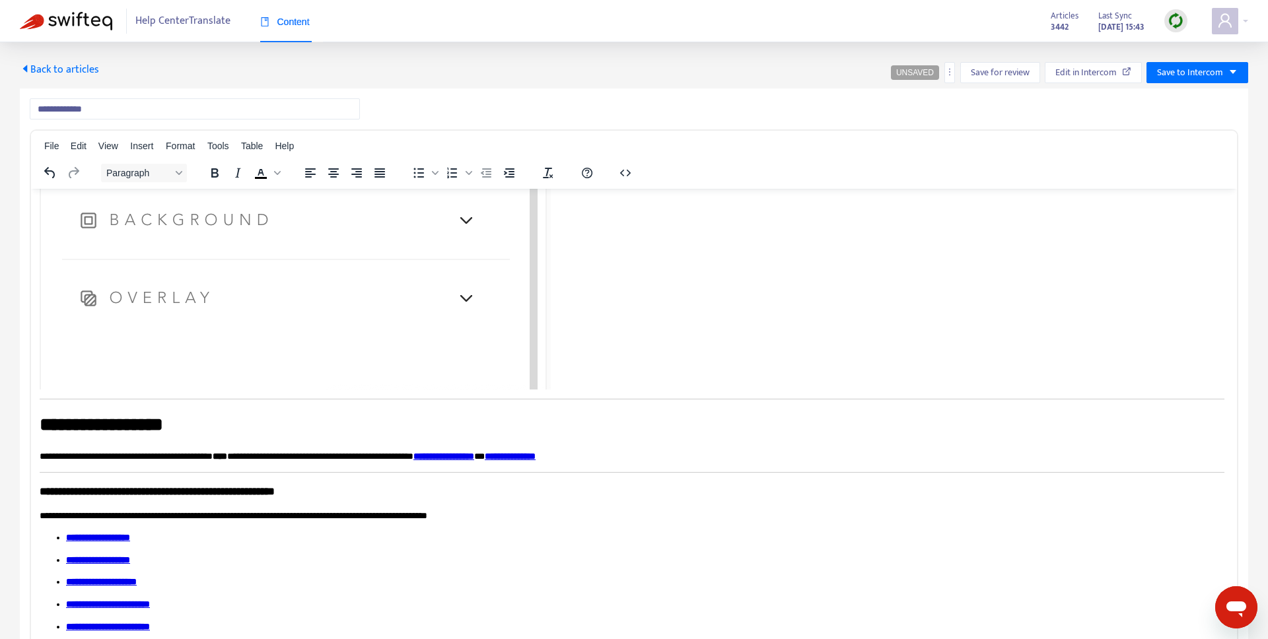
scroll to position [7990, 2]
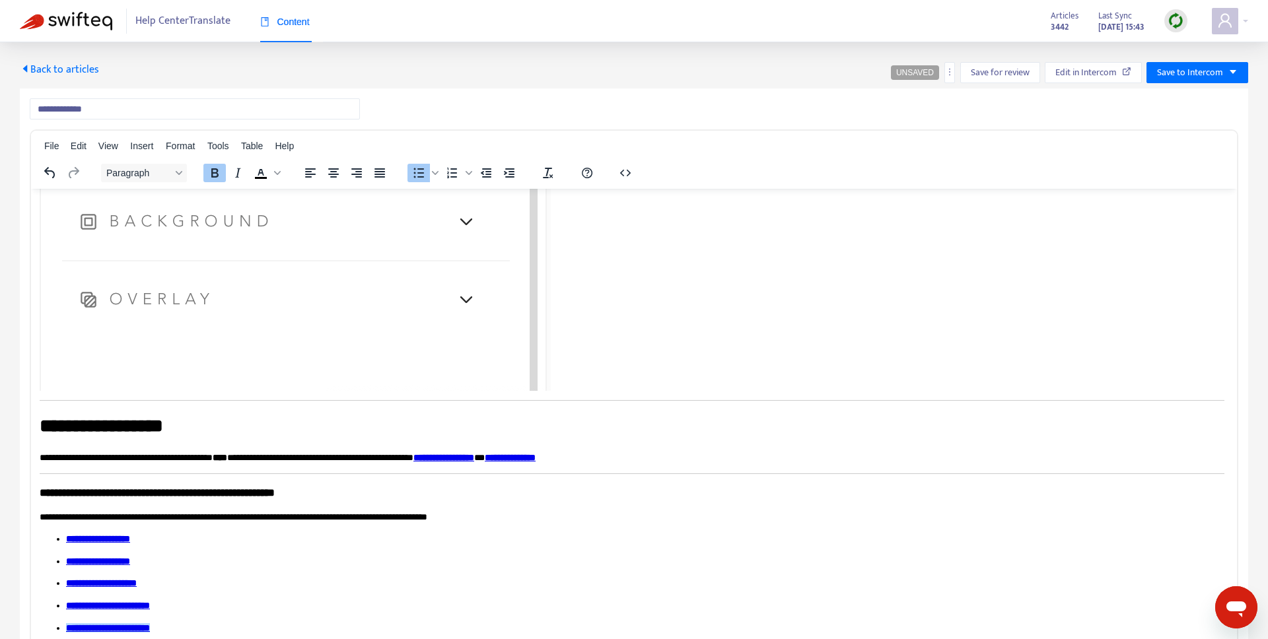
click at [150, 625] on link "**********" at bounding box center [108, 627] width 84 height 9
click at [150, 624] on link "**********" at bounding box center [108, 627] width 84 height 9
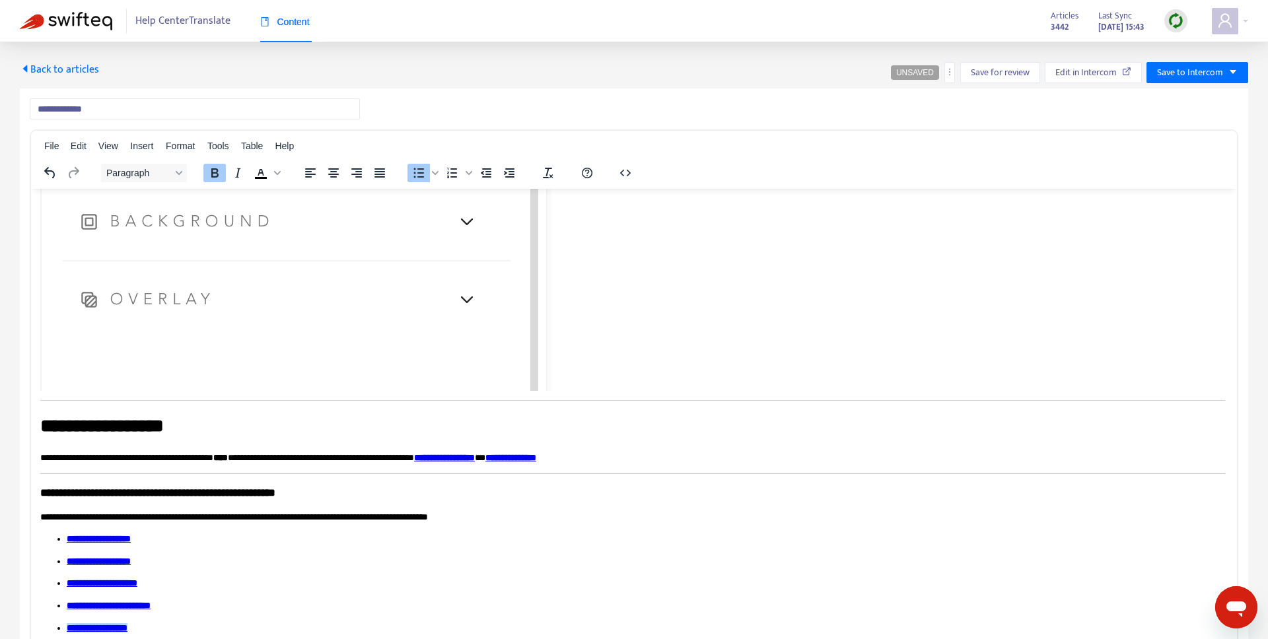
click at [131, 556] on link "**********" at bounding box center [99, 560] width 64 height 9
click at [498, 548] on ul "**********" at bounding box center [632, 583] width 1185 height 102
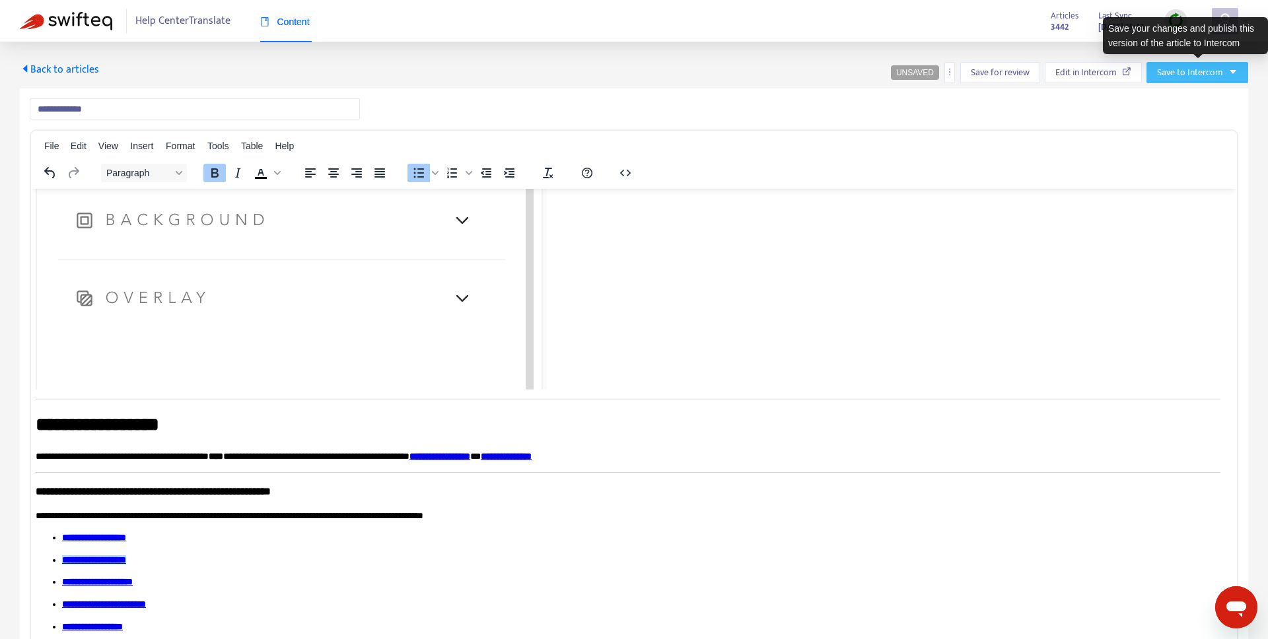
click at [1190, 69] on span "Save to Intercom" at bounding box center [1190, 72] width 66 height 15
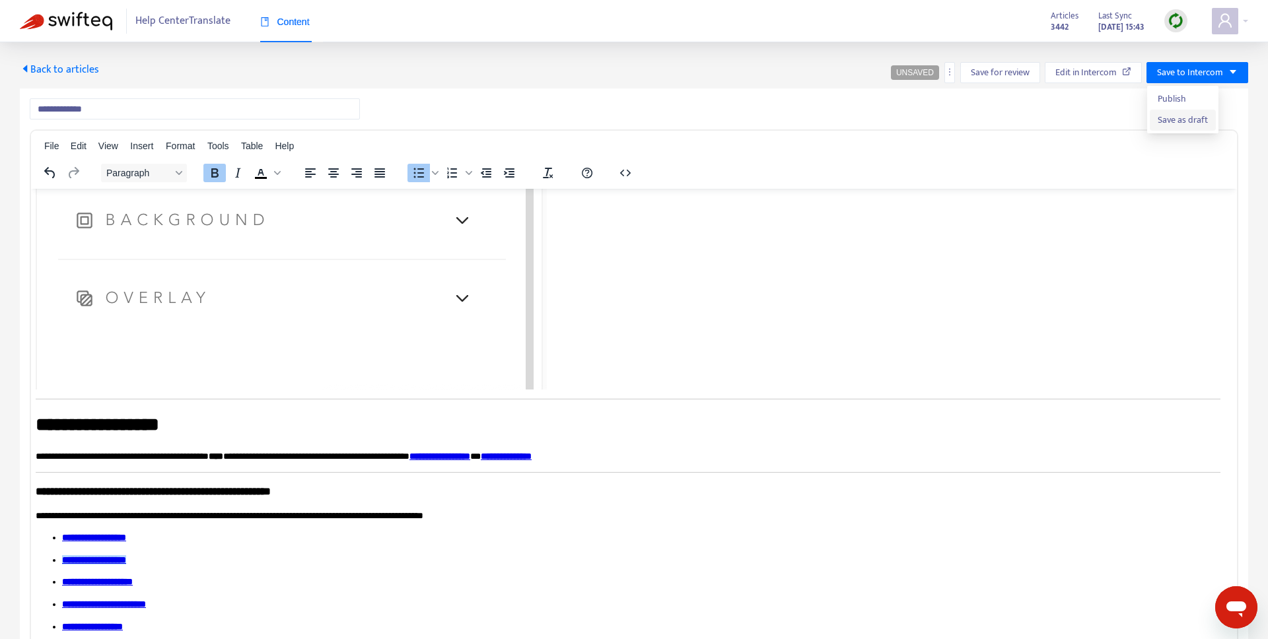
click at [1186, 122] on span "Save as draft" at bounding box center [1183, 120] width 50 height 15
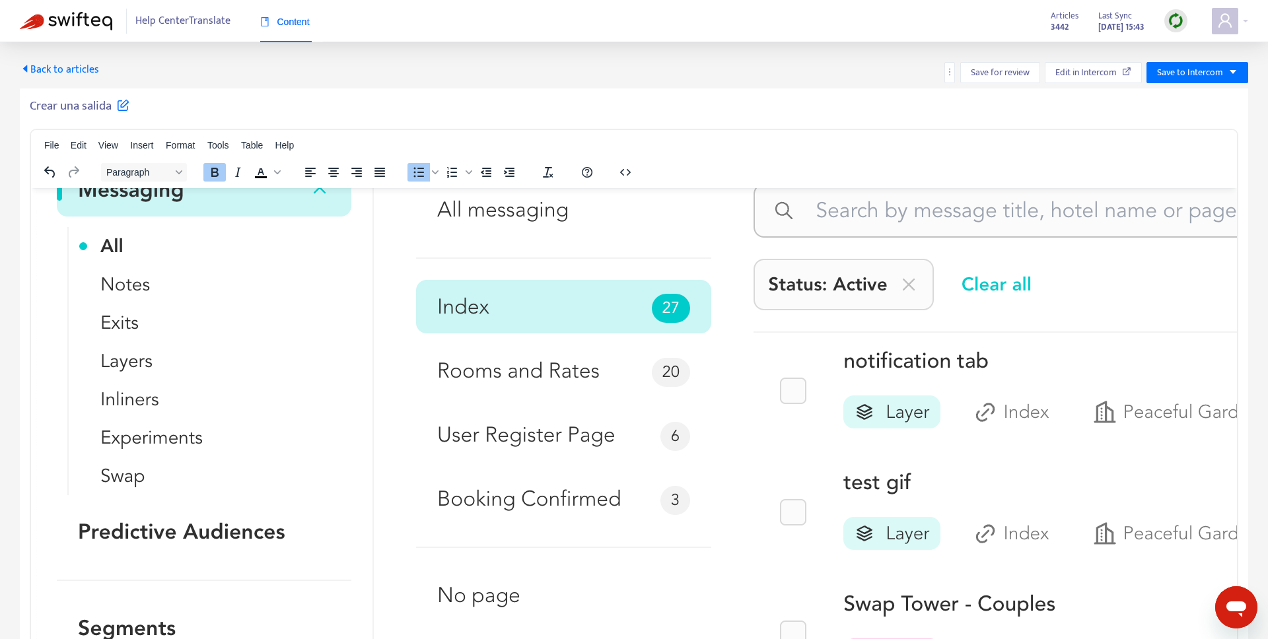
scroll to position [0, 6]
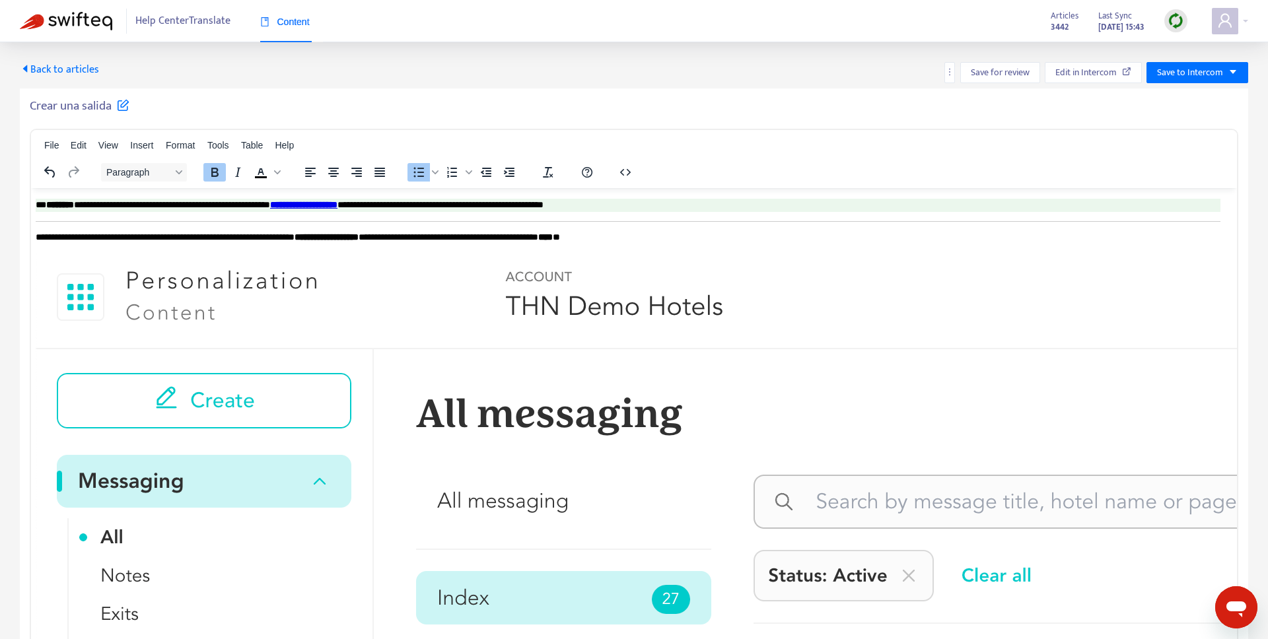
click at [42, 76] on span "Back to articles" at bounding box center [59, 70] width 79 height 18
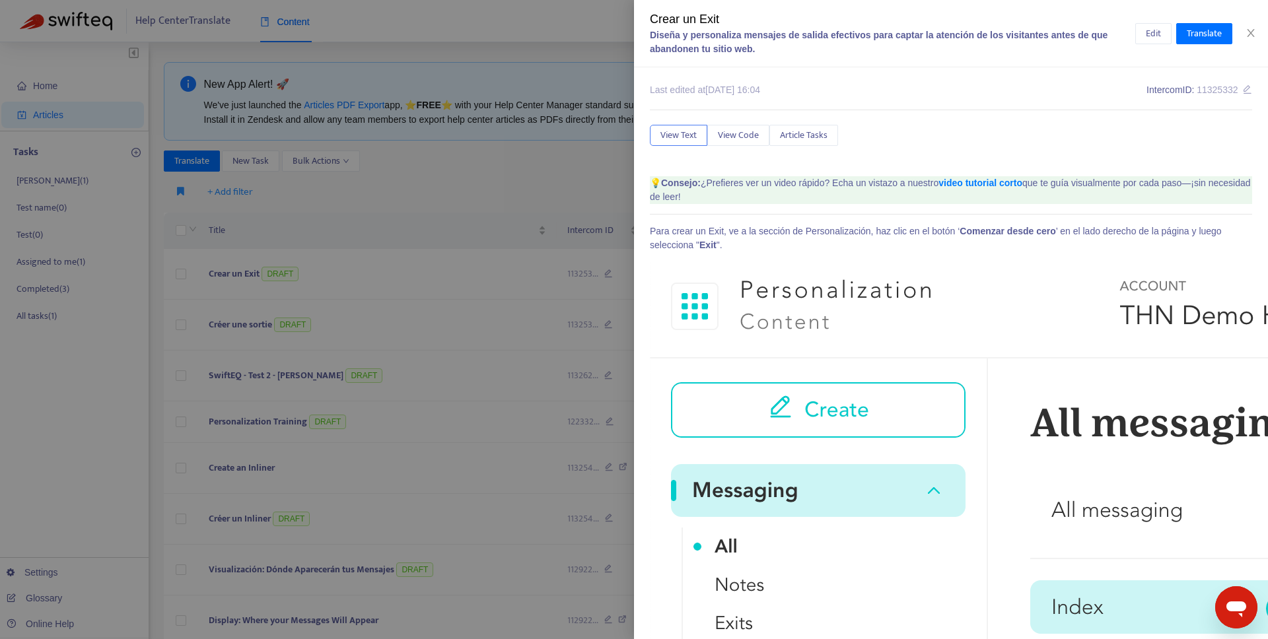
drag, startPoint x: 1078, startPoint y: 227, endPoint x: 1168, endPoint y: 84, distance: 169.2
drag, startPoint x: 1154, startPoint y: 31, endPoint x: 678, endPoint y: 242, distance: 520.5
click at [1153, 32] on span "Edit" at bounding box center [1153, 33] width 15 height 15
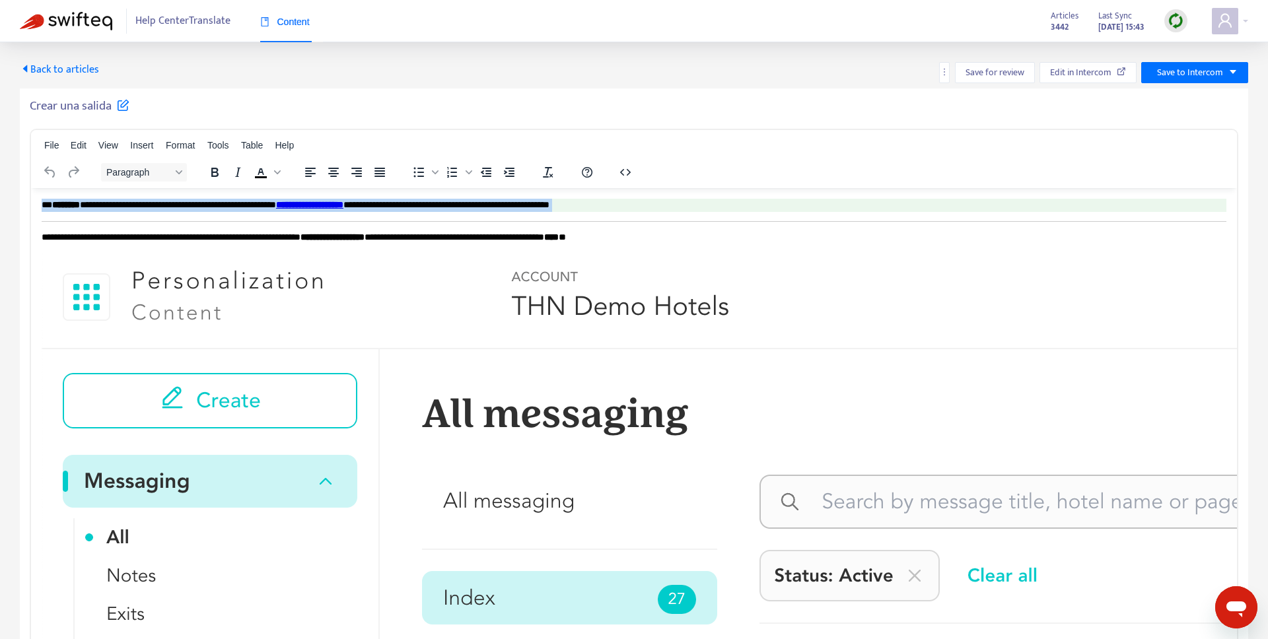
drag, startPoint x: 42, startPoint y: 235, endPoint x: 40, endPoint y: 188, distance: 46.9
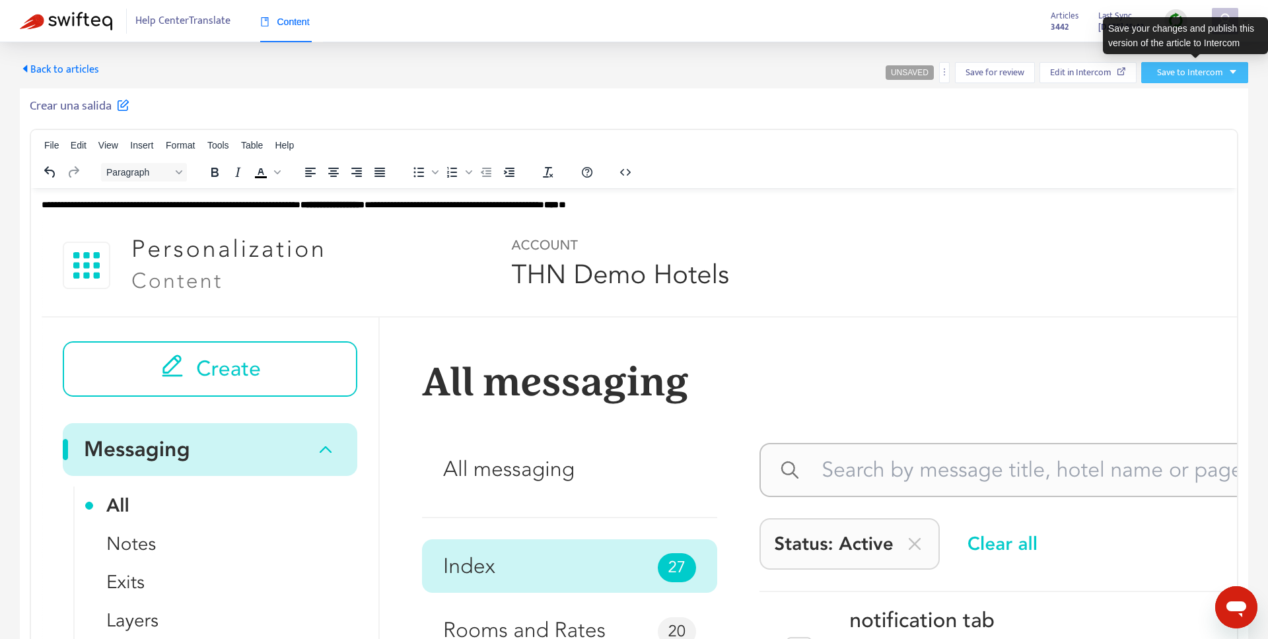
drag, startPoint x: 1204, startPoint y: 73, endPoint x: 1184, endPoint y: 138, distance: 68.1
click at [1203, 73] on span "Save to Intercom" at bounding box center [1190, 72] width 66 height 15
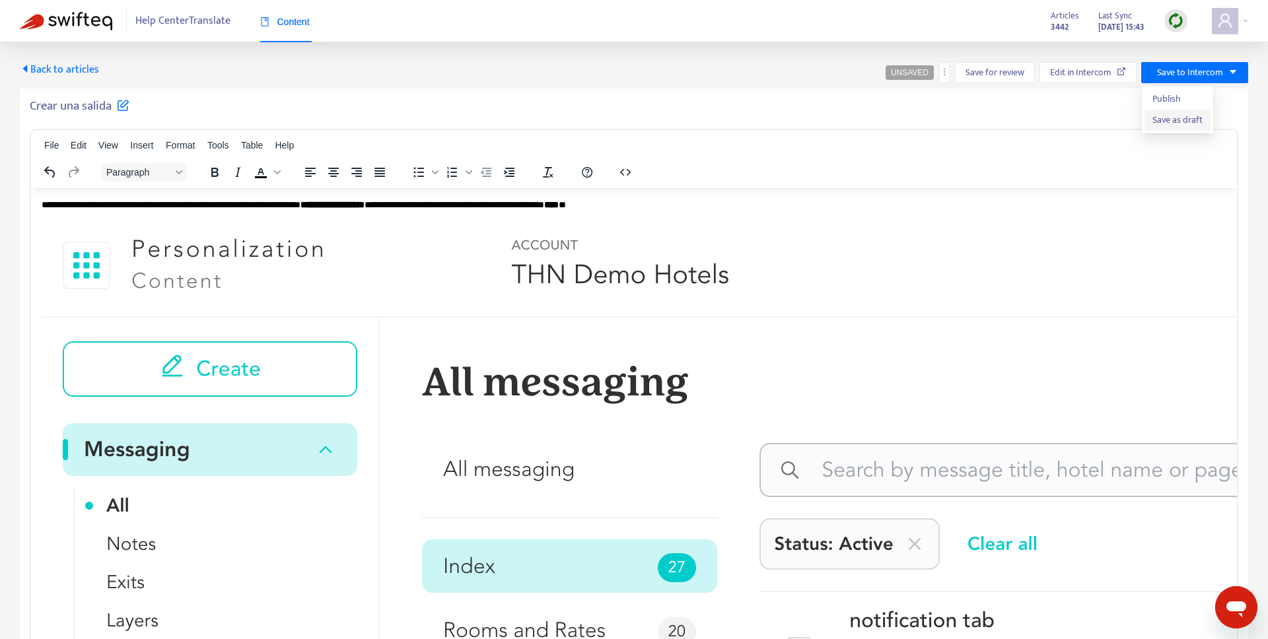
drag, startPoint x: 1188, startPoint y: 124, endPoint x: 1153, endPoint y: 121, distance: 35.2
click at [1187, 124] on span "Save as draft" at bounding box center [1178, 120] width 50 height 15
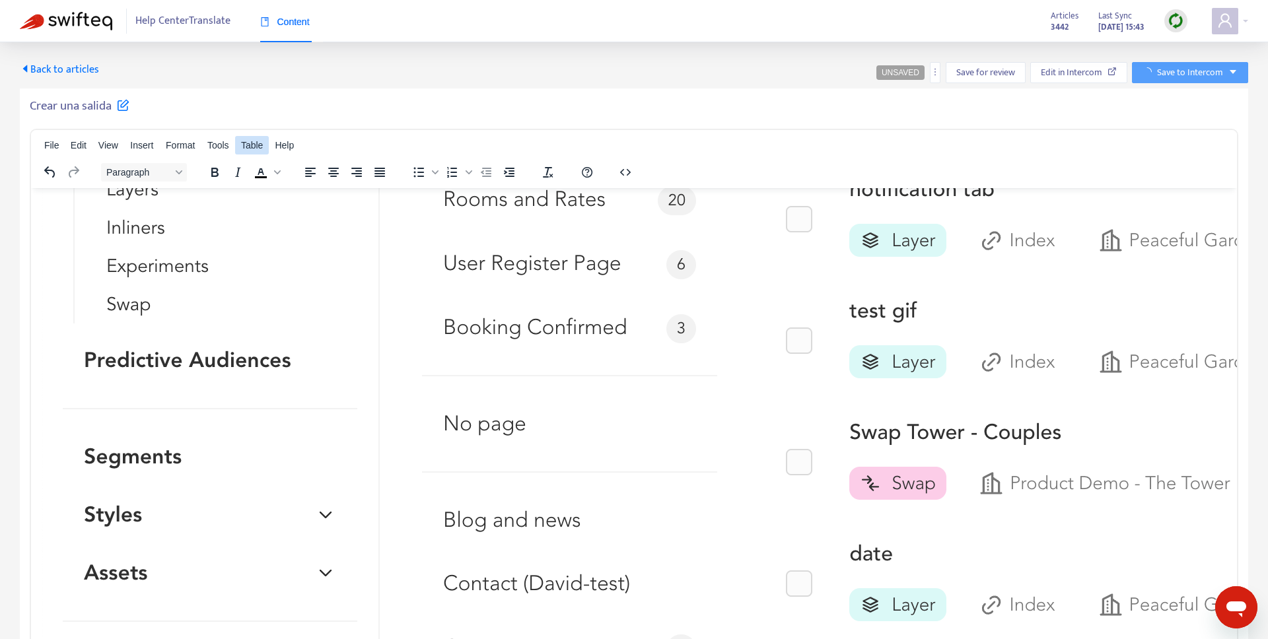
scroll to position [487, 0]
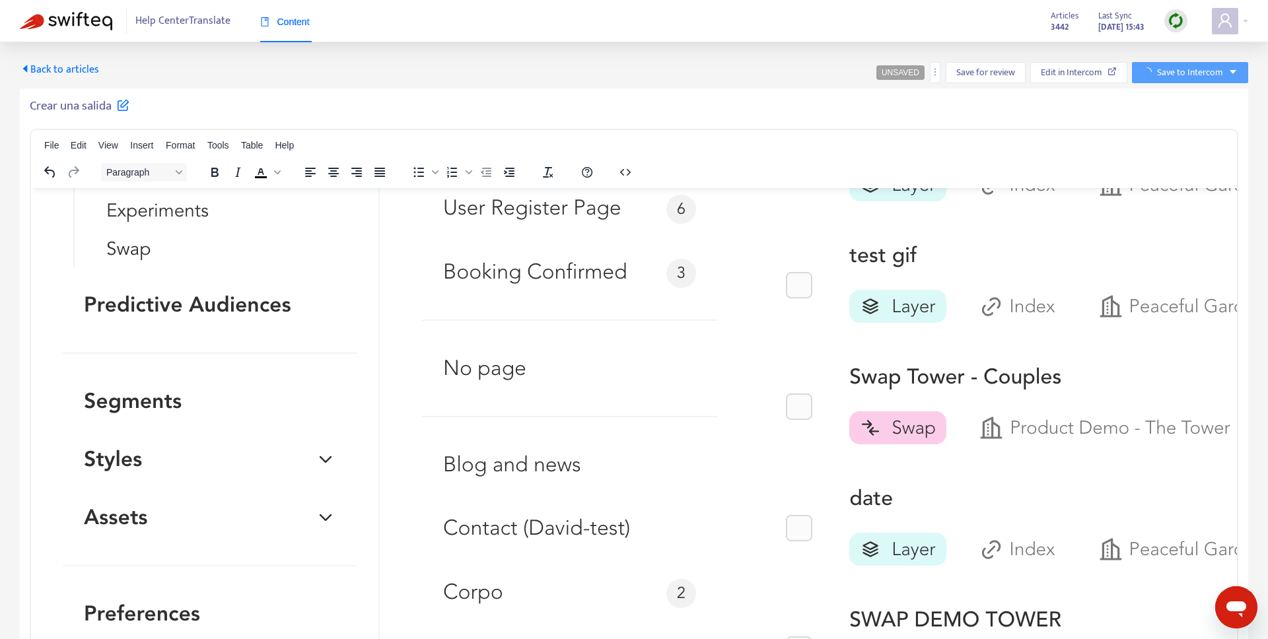
click at [59, 70] on span "Back to articles" at bounding box center [59, 70] width 79 height 18
click at [55, 66] on span "Back to articles" at bounding box center [59, 70] width 79 height 18
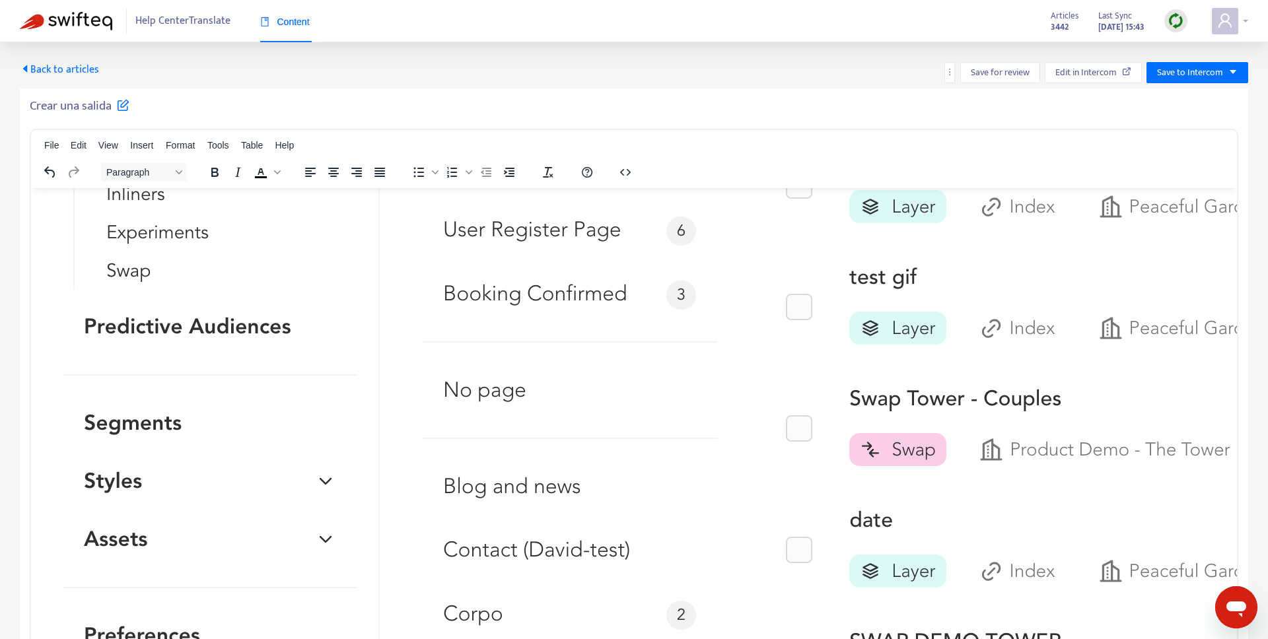
click at [1236, 26] on span at bounding box center [1225, 21] width 26 height 26
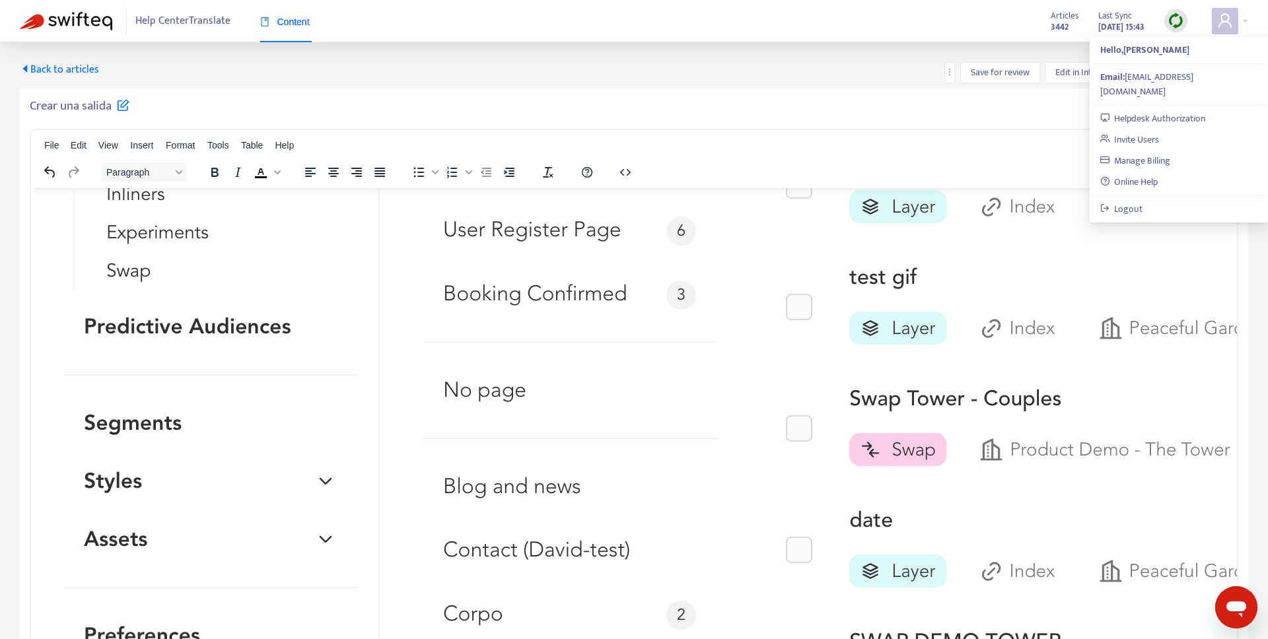
drag, startPoint x: 448, startPoint y: 65, endPoint x: 44, endPoint y: 63, distance: 403.6
click at [421, 69] on div "Back to articles Save for review Edit in Intercom Save to Intercom" at bounding box center [634, 72] width 1229 height 21
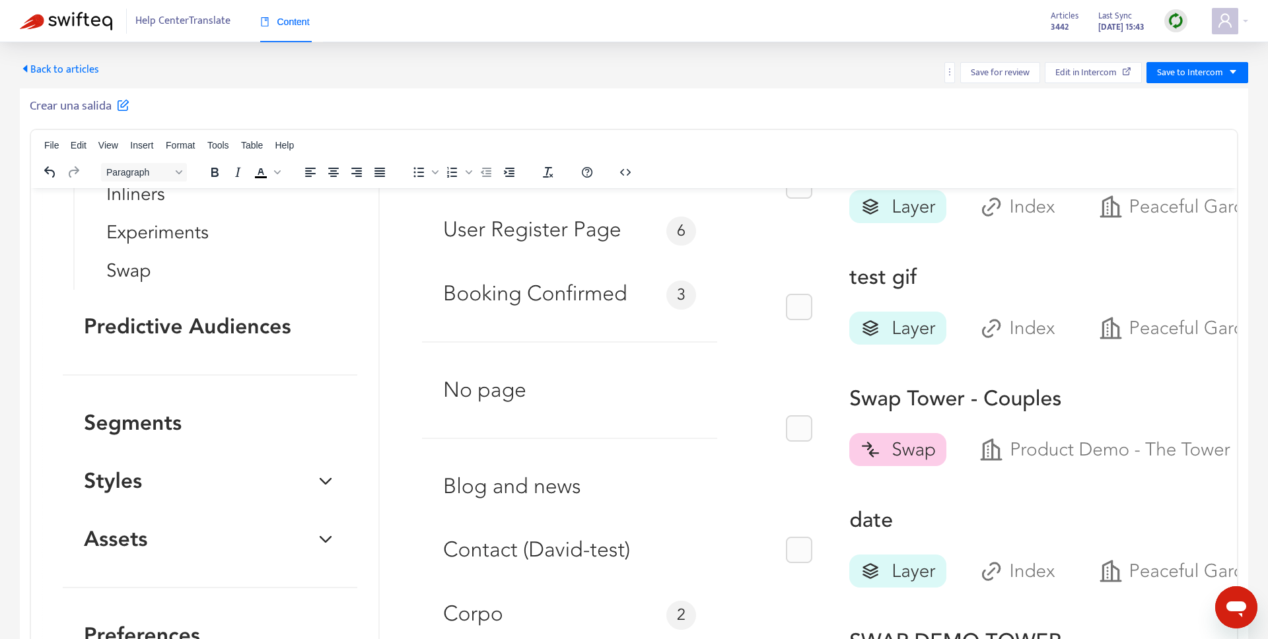
click at [54, 71] on span "Back to articles" at bounding box center [59, 70] width 79 height 18
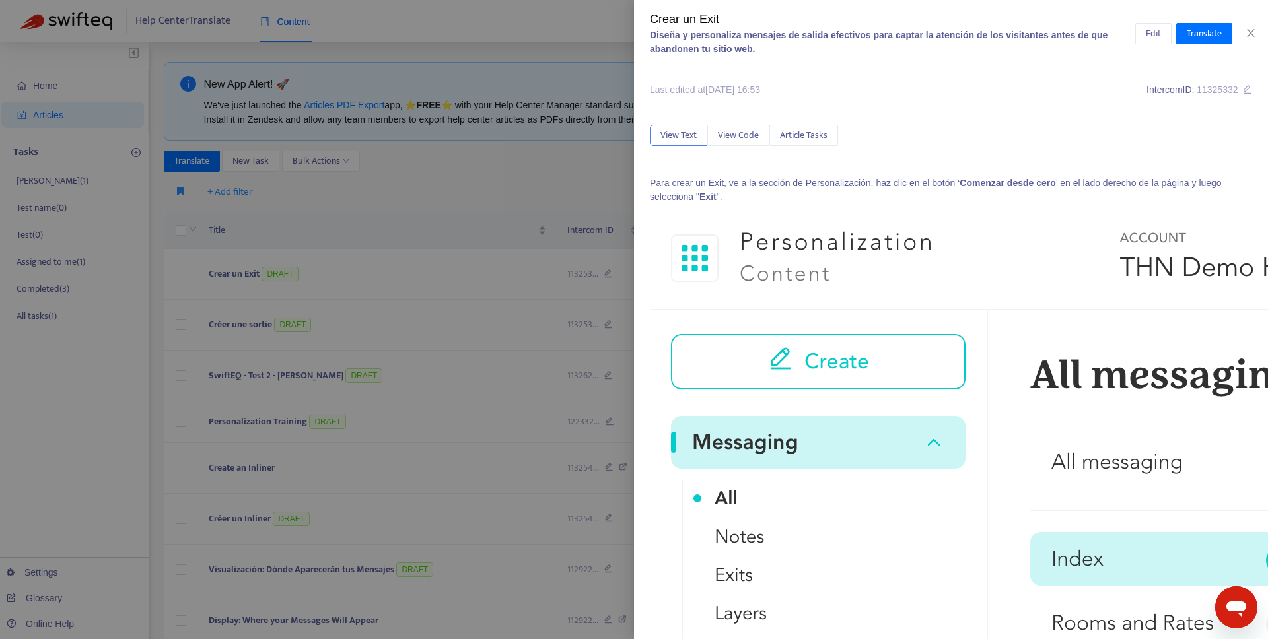
click at [288, 194] on div at bounding box center [634, 319] width 1268 height 639
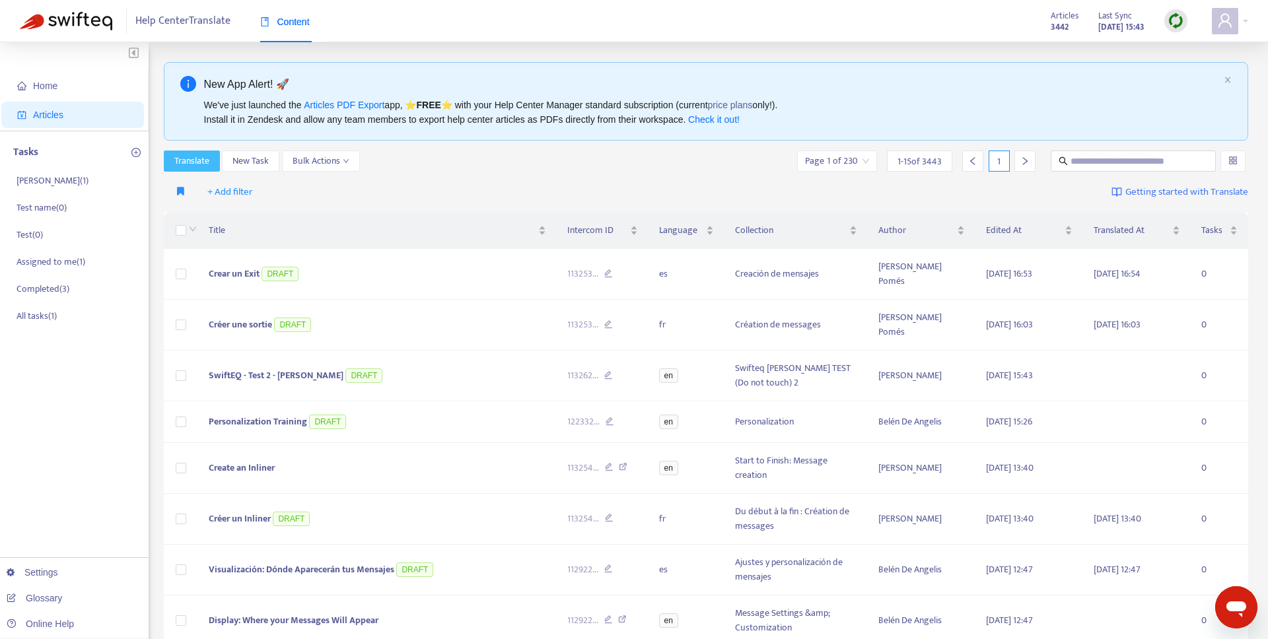
click at [187, 162] on span "Translate" at bounding box center [191, 161] width 35 height 15
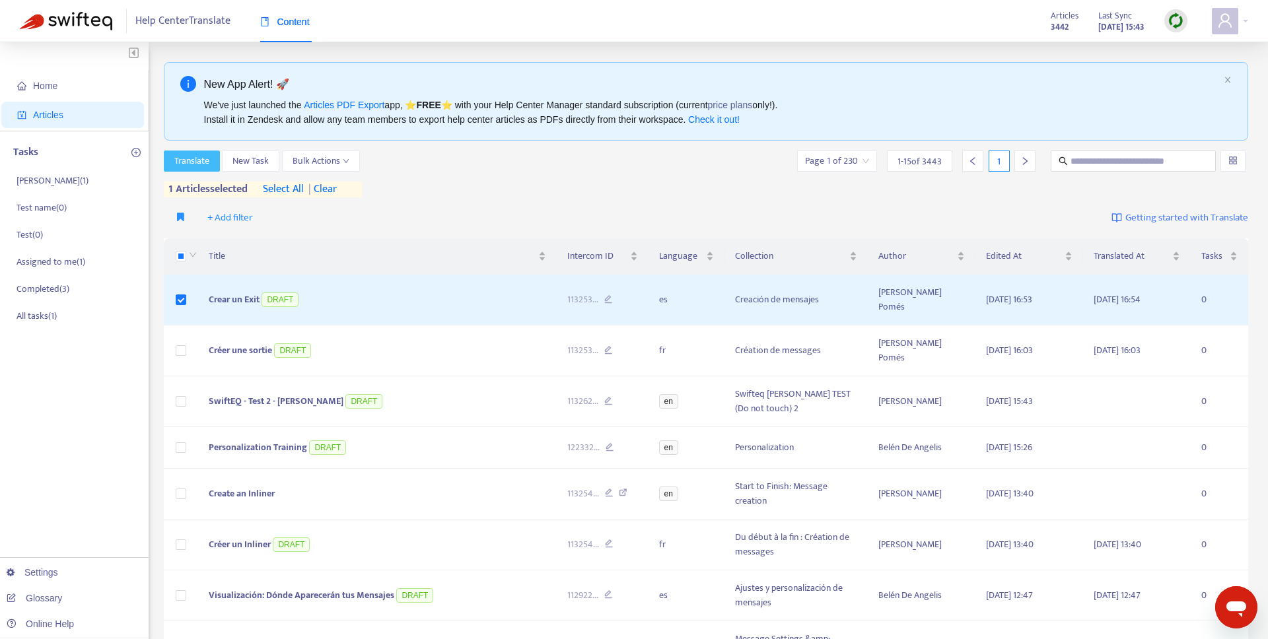
click at [199, 161] on span "Translate" at bounding box center [191, 161] width 35 height 15
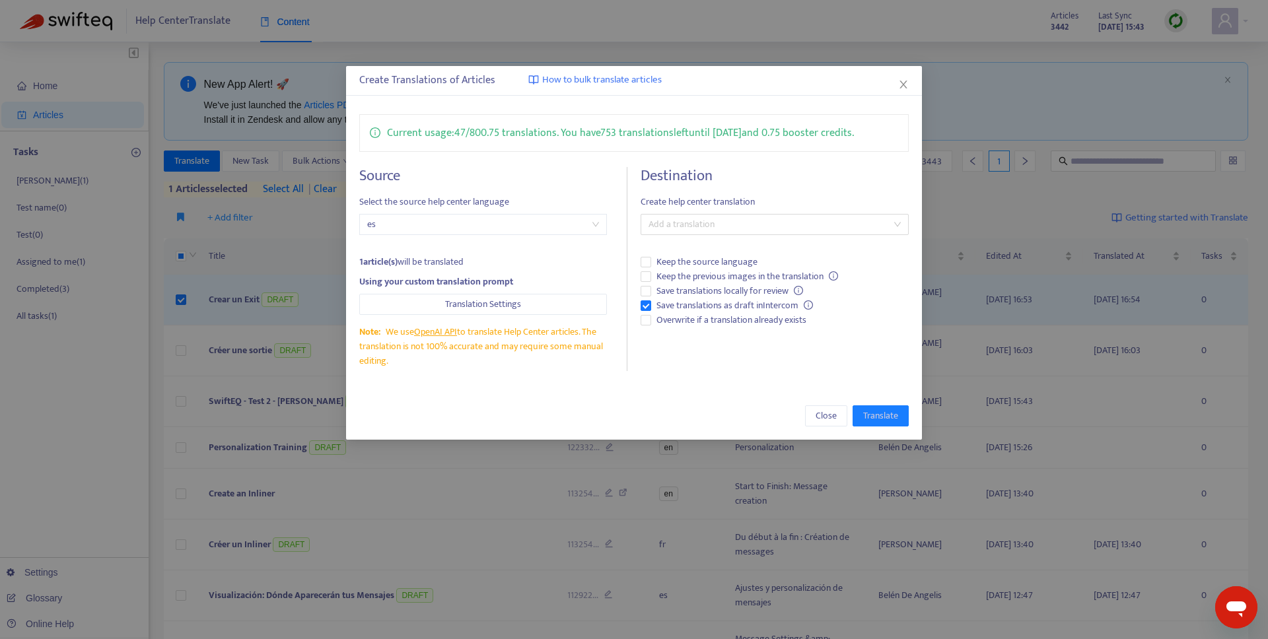
click at [236, 205] on div "Create Translations of Articles How to bulk translate articles Current usage: 4…" at bounding box center [634, 319] width 1268 height 639
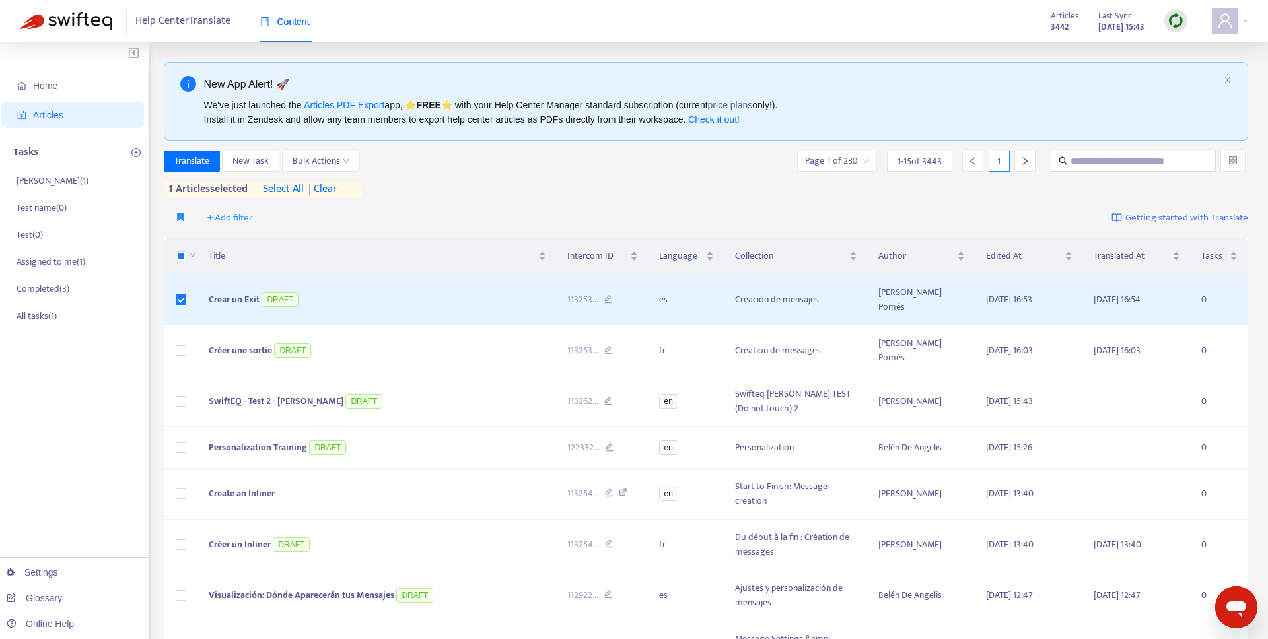
click at [186, 256] on div at bounding box center [191, 256] width 11 height 15
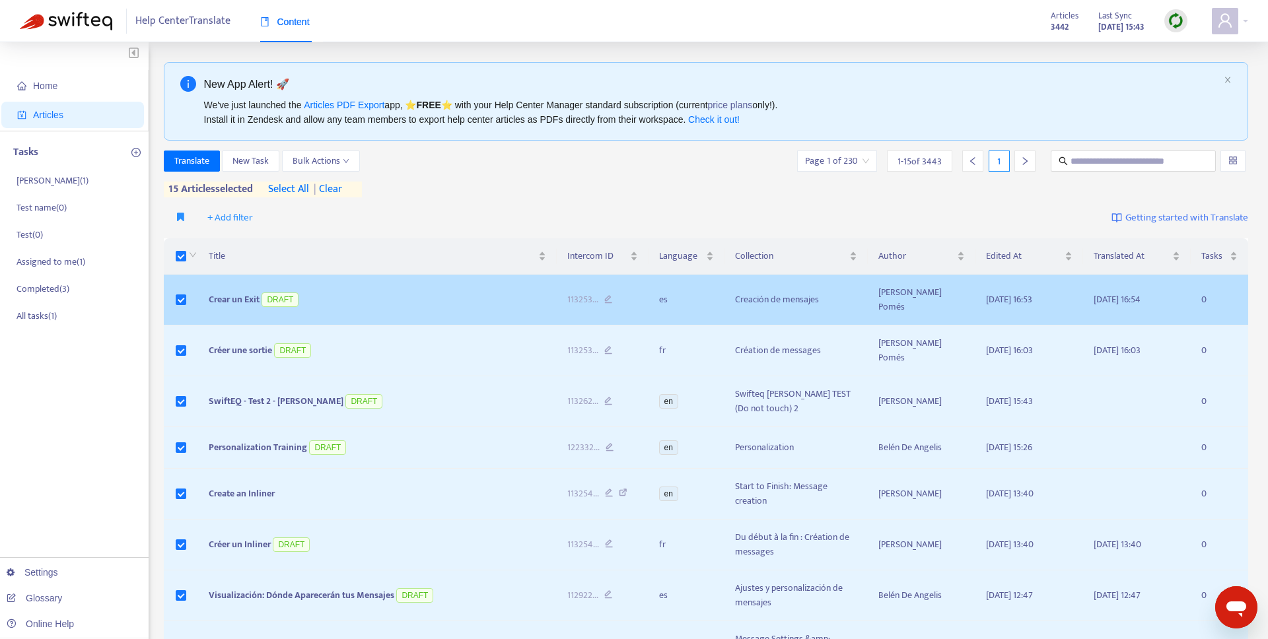
click at [178, 250] on label at bounding box center [181, 256] width 11 height 15
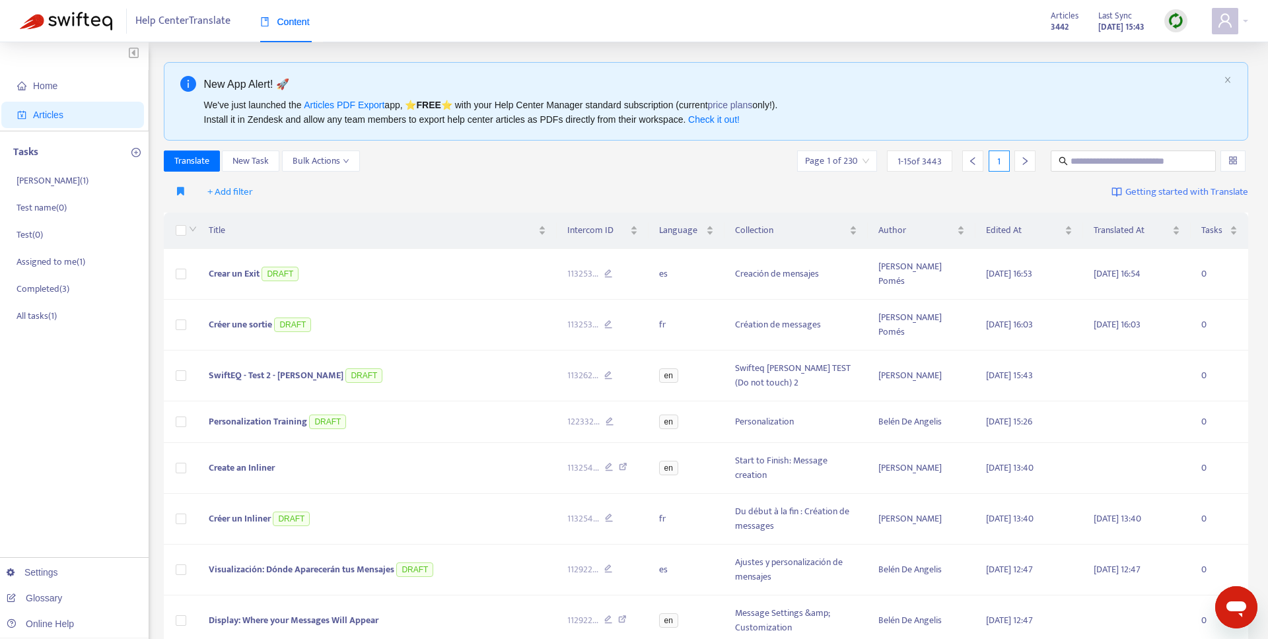
drag, startPoint x: 382, startPoint y: 204, endPoint x: 361, endPoint y: 200, distance: 22.2
click at [382, 203] on div "+ Add filter Getting started with Translate" at bounding box center [706, 192] width 1085 height 31
click at [1093, 155] on input "text" at bounding box center [1134, 161] width 127 height 15
type input "*****"
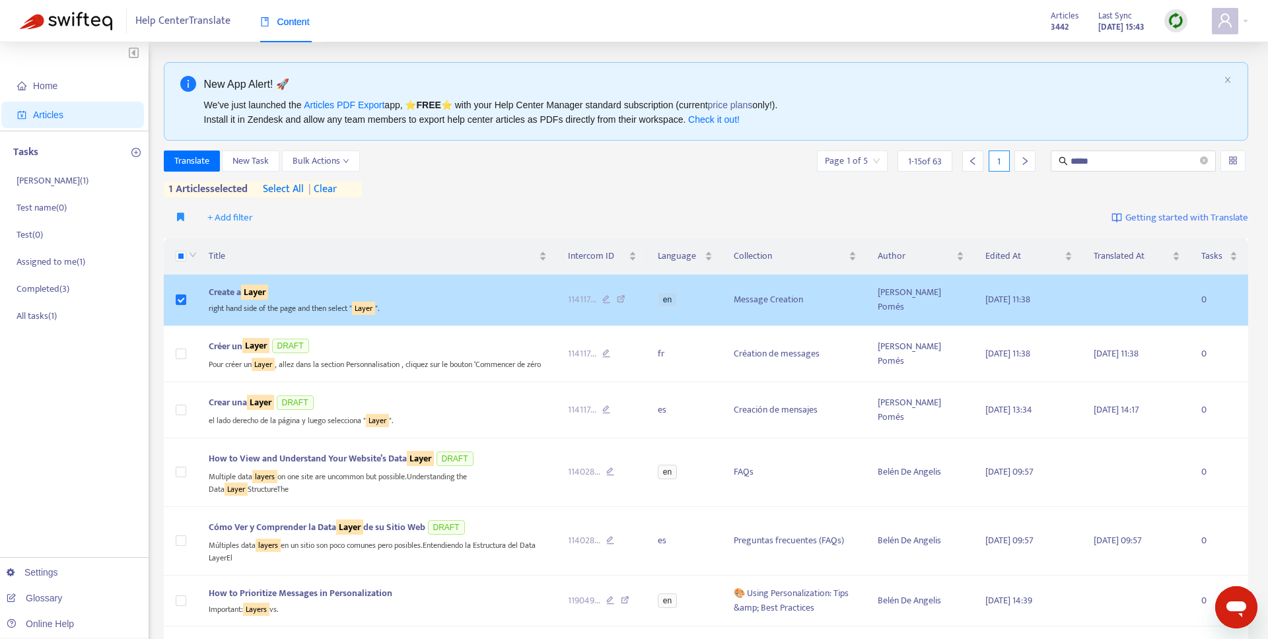
click at [1084, 297] on td at bounding box center [1137, 301] width 108 height 52
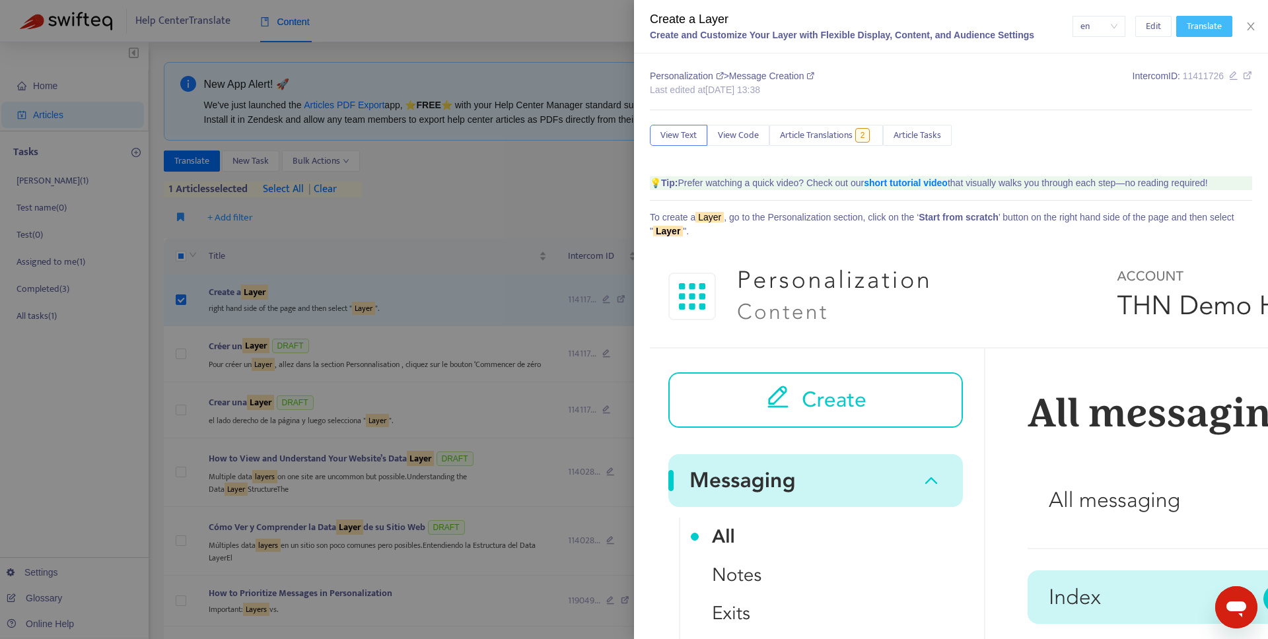
click at [1206, 24] on span "Translate" at bounding box center [1204, 26] width 35 height 15
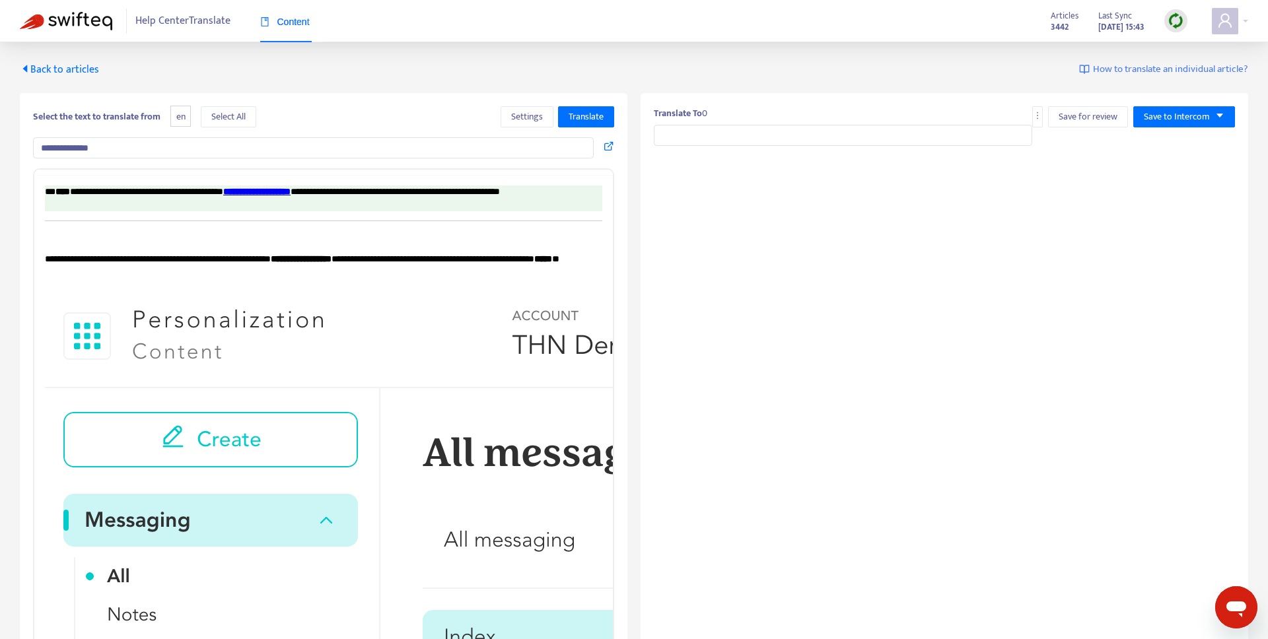
type input "**********"
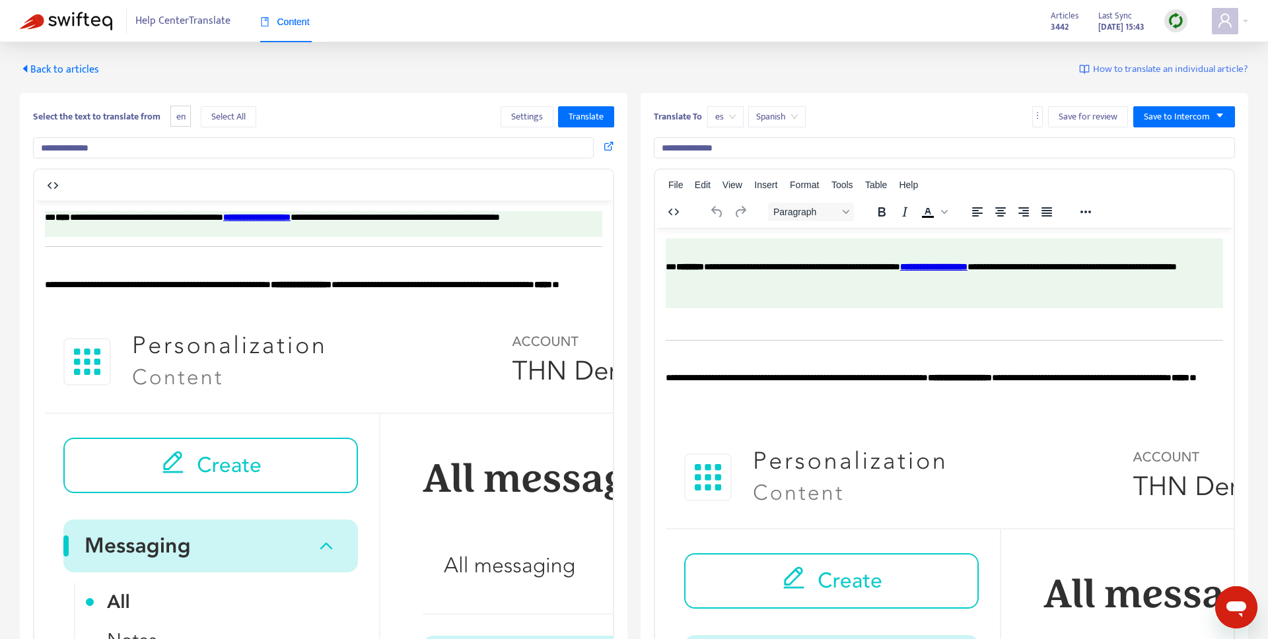
drag, startPoint x: 48, startPoint y: 280, endPoint x: 130, endPoint y: 301, distance: 85.1
drag, startPoint x: 47, startPoint y: 283, endPoint x: 143, endPoint y: 302, distance: 97.7
click at [43, 69] on span "Back to articles" at bounding box center [59, 70] width 79 height 18
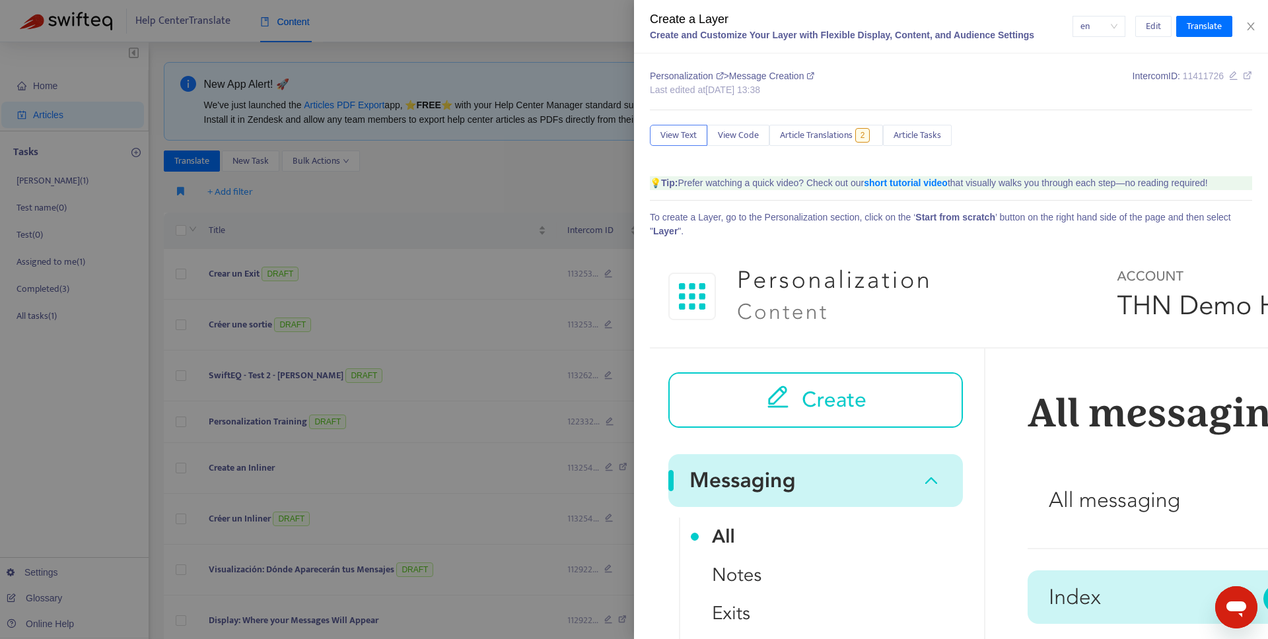
type input "*****"
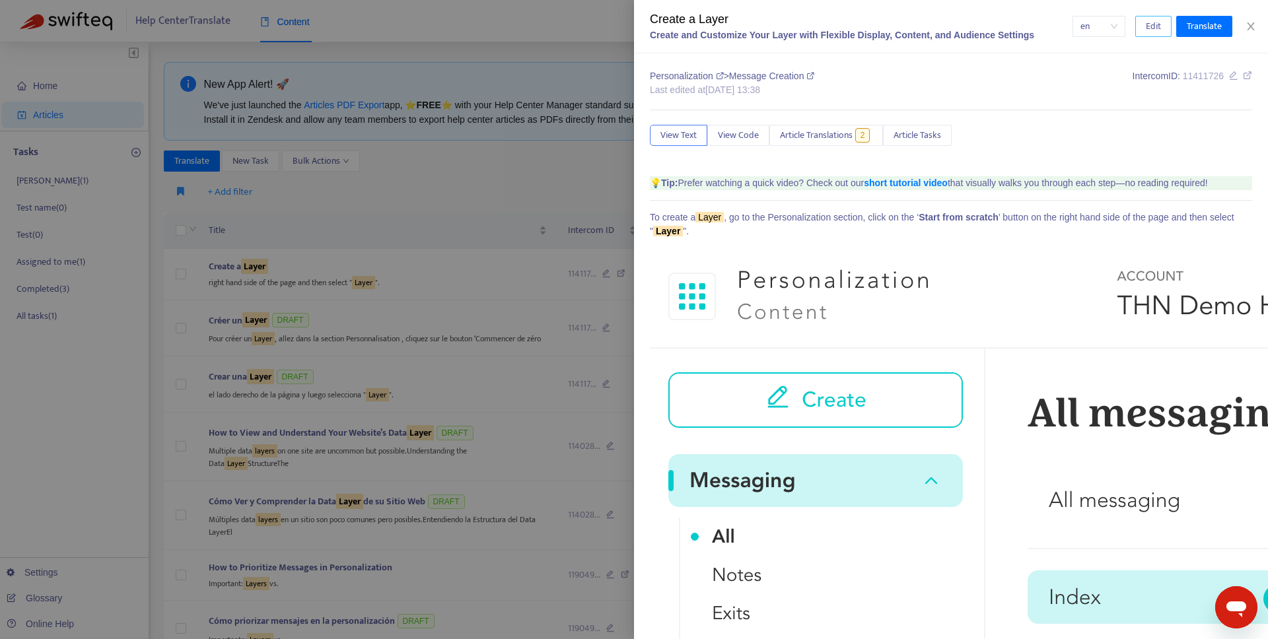
click at [1149, 26] on span "Edit" at bounding box center [1153, 26] width 15 height 15
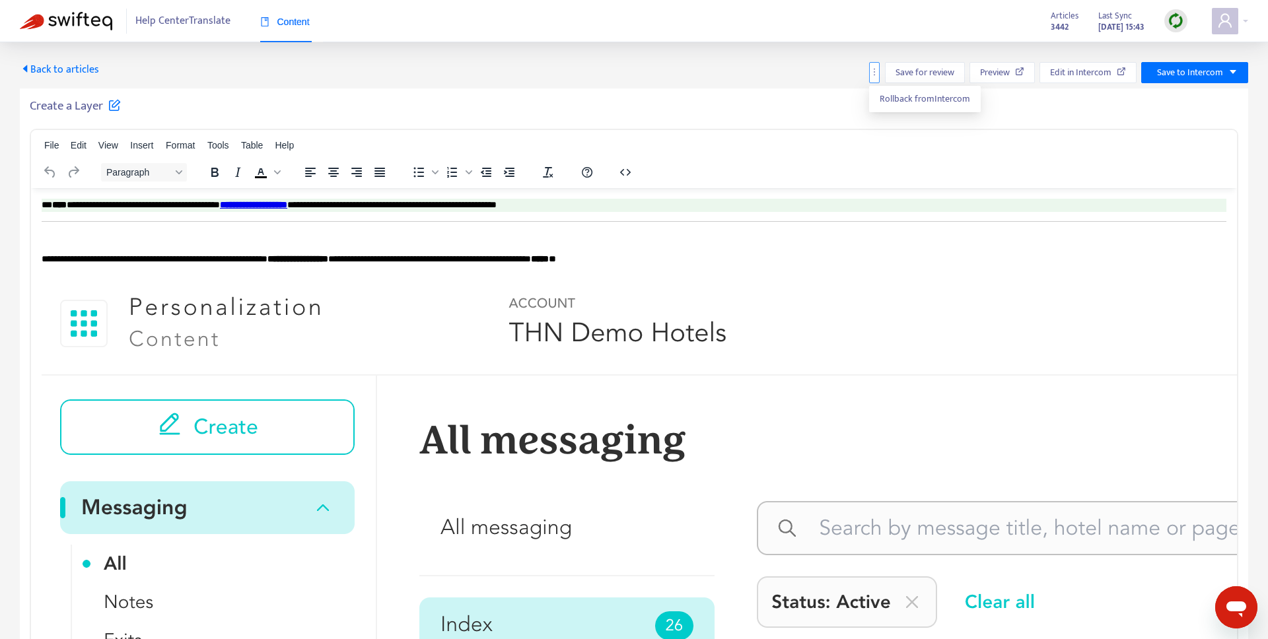
click at [875, 75] on icon "more" at bounding box center [874, 71] width 9 height 9
click at [889, 94] on span "Rollback from Intercom" at bounding box center [925, 98] width 90 height 15
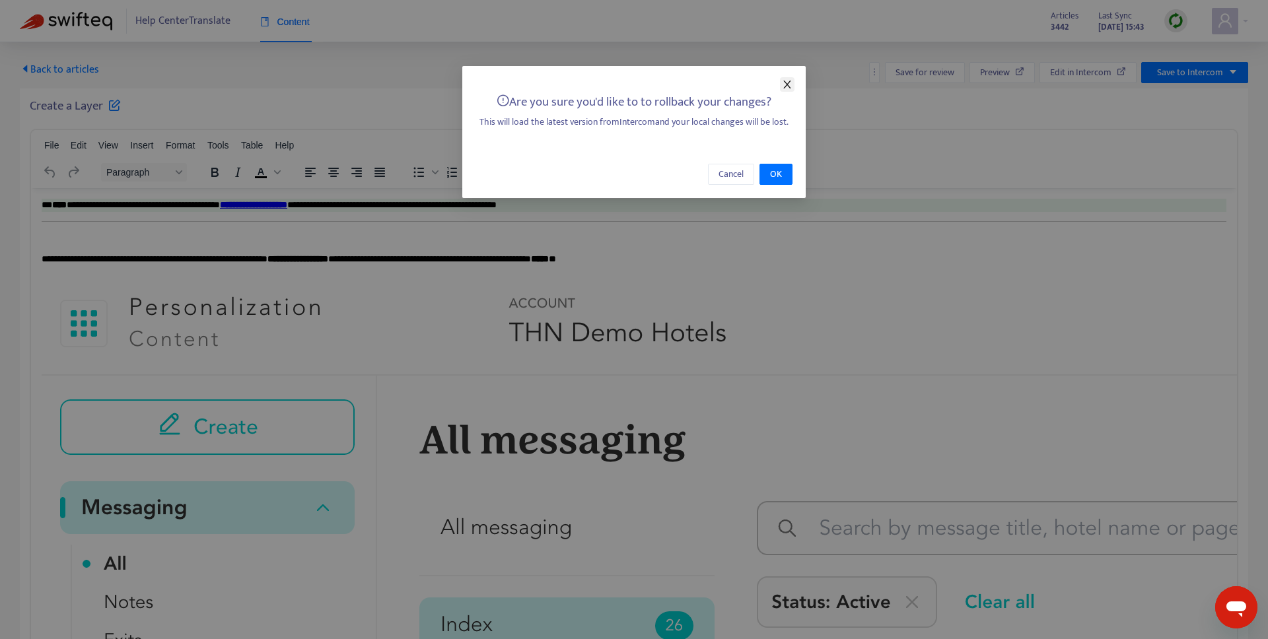
click at [787, 86] on icon "close" at bounding box center [787, 84] width 11 height 11
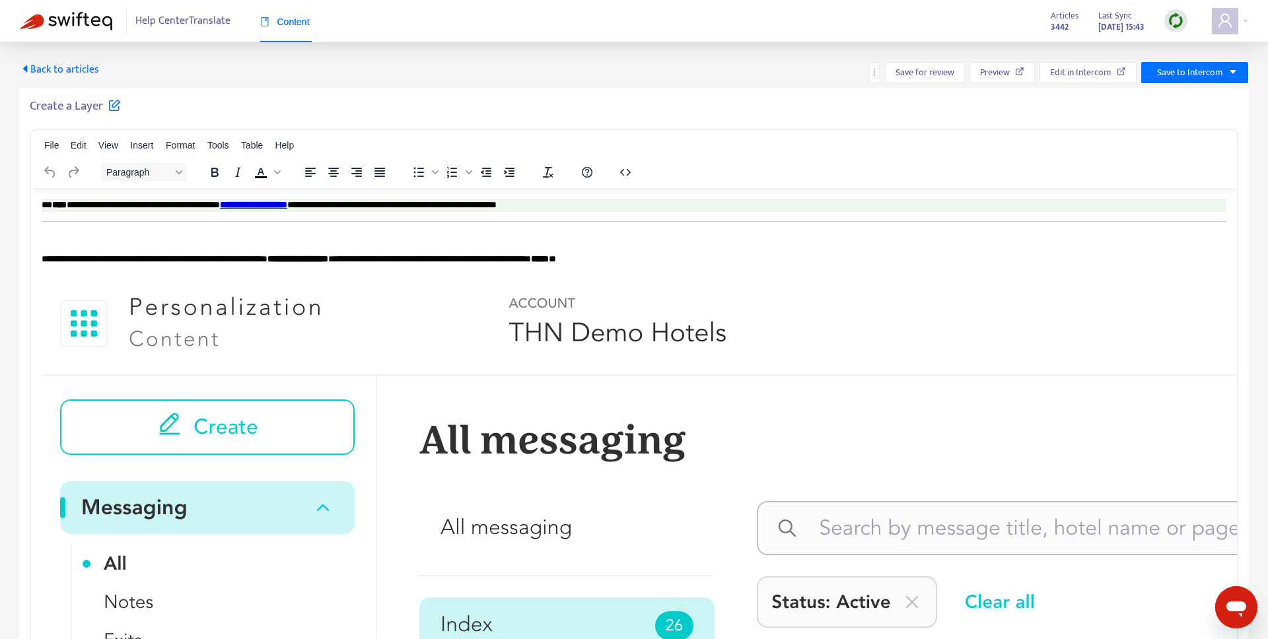
click at [31, 75] on span "Back to articles" at bounding box center [59, 70] width 79 height 18
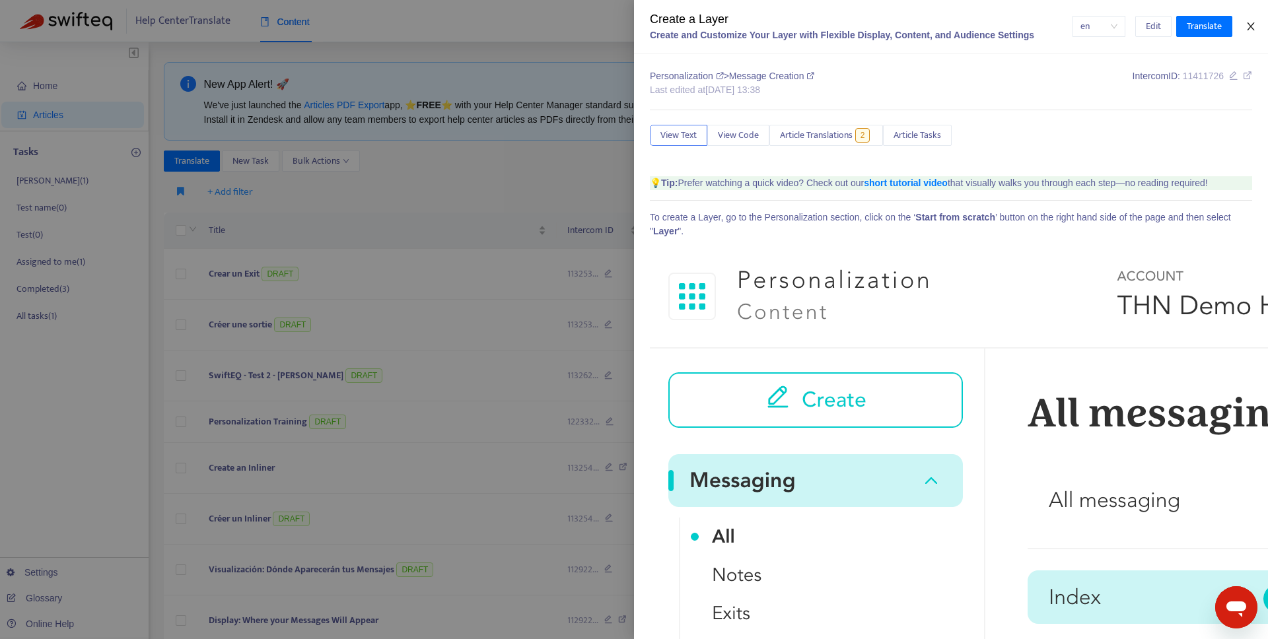
click at [1251, 30] on icon "close" at bounding box center [1251, 26] width 11 height 11
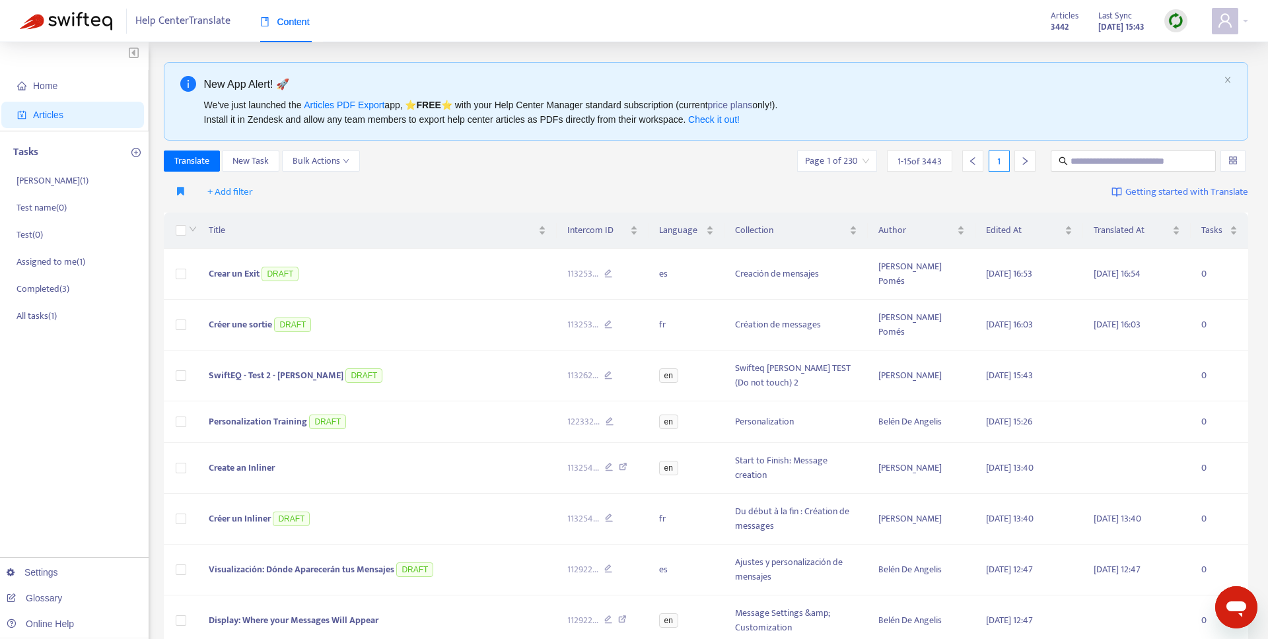
click at [540, 178] on div "+ Add filter Getting started with Translate" at bounding box center [706, 192] width 1085 height 31
click at [1233, 78] on div "New App Alert! 🚀 We've just launched the Articles PDF Export app, ⭐ FREE ⭐️ wit…" at bounding box center [706, 100] width 1085 height 79
click at [1228, 79] on icon "close" at bounding box center [1227, 80] width 5 height 6
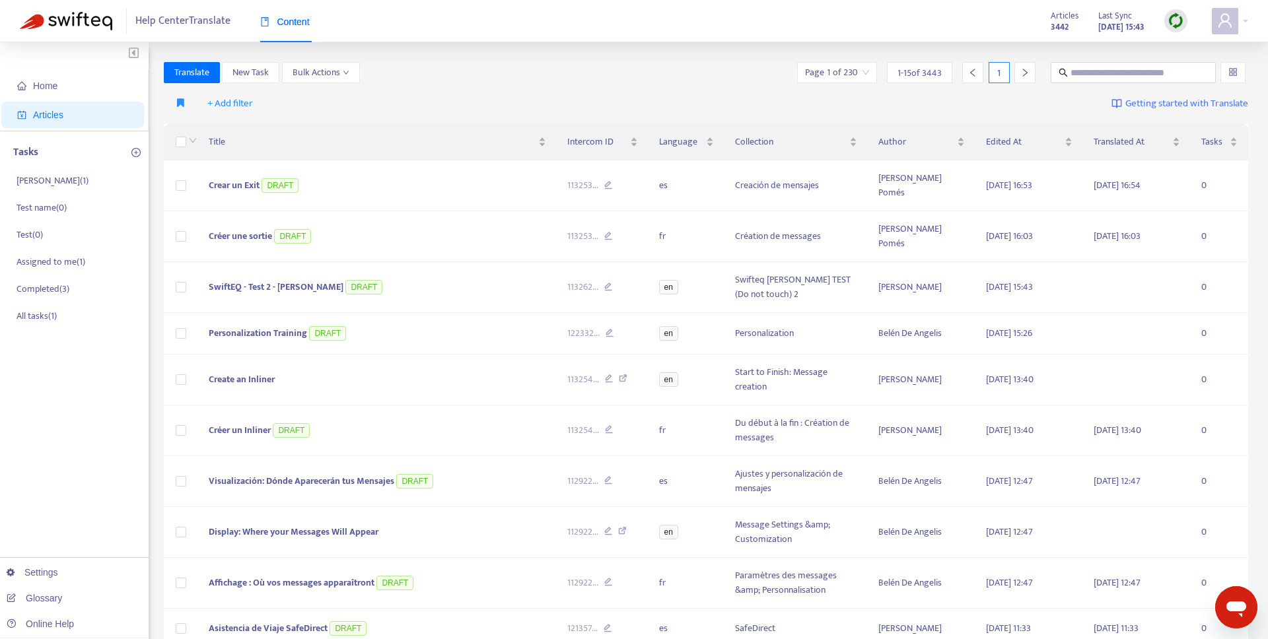
click at [1114, 22] on strong "[DATE] 15:43" at bounding box center [1122, 27] width 46 height 15
click at [1007, 141] on span "Edited At" at bounding box center [1024, 142] width 76 height 15
click at [635, 89] on div "+ Add filter Getting started with Translate" at bounding box center [706, 104] width 1085 height 31
drag, startPoint x: 1093, startPoint y: 85, endPoint x: 1093, endPoint y: 77, distance: 7.9
click at [1093, 83] on div "Translate New Task Bulk Actions Page 1 of 230 1 - 15 of 3443 1" at bounding box center [706, 75] width 1085 height 26
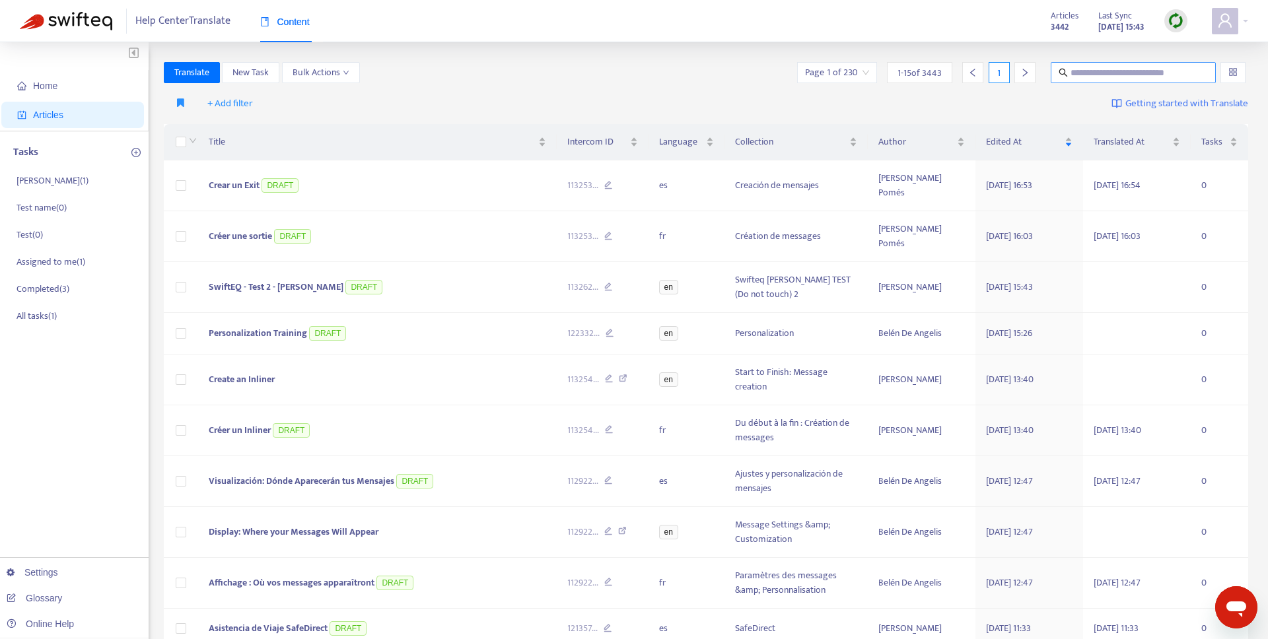
click at [1092, 71] on input "text" at bounding box center [1134, 72] width 127 height 15
paste input "**********"
type input "**********"
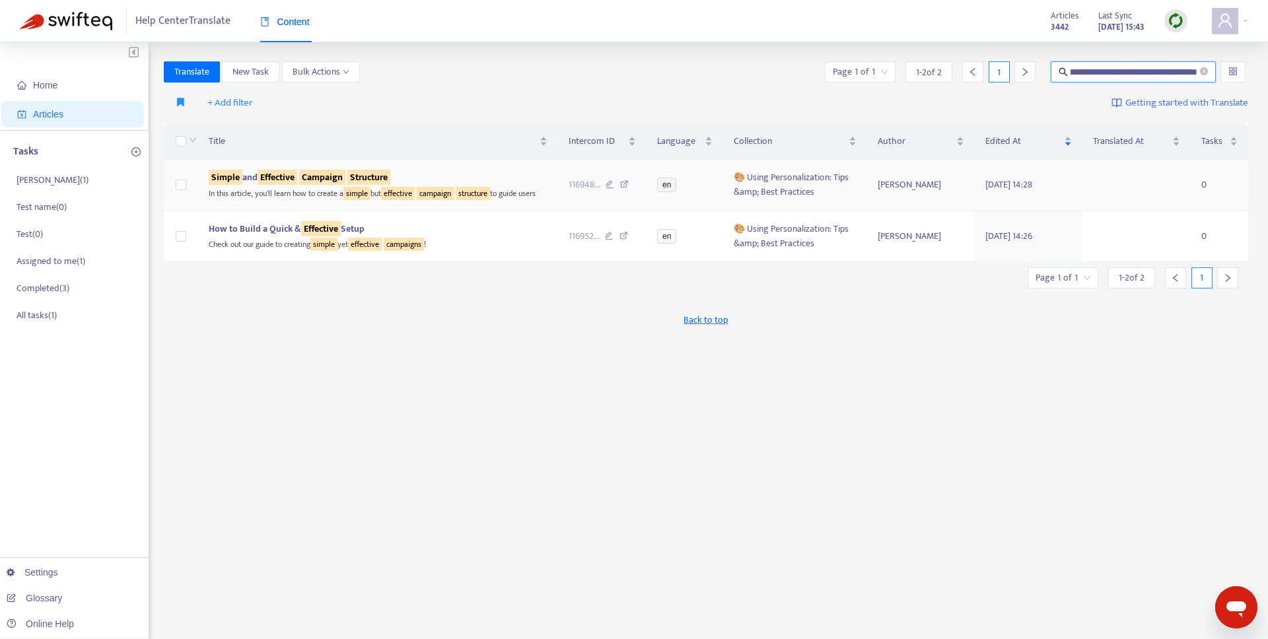
scroll to position [0, 0]
click at [326, 192] on div "In this article, you'll learn how to create a simple but effective campaign str…" at bounding box center [378, 192] width 339 height 15
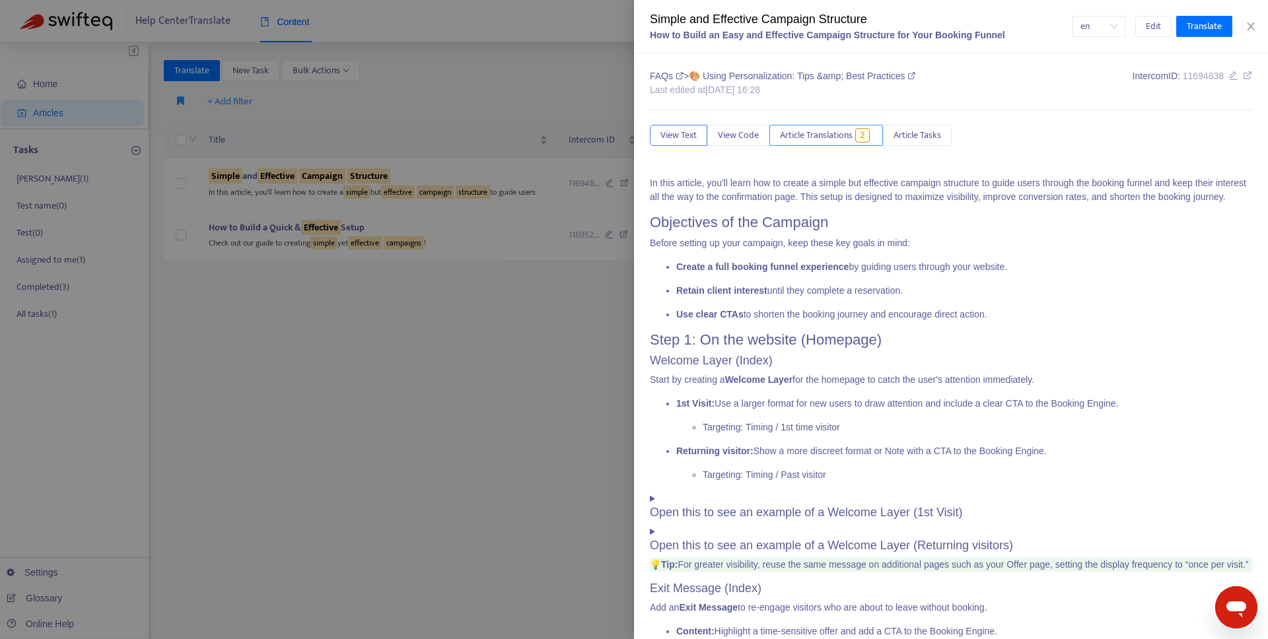
click at [837, 136] on span "Article Translations" at bounding box center [816, 135] width 73 height 15
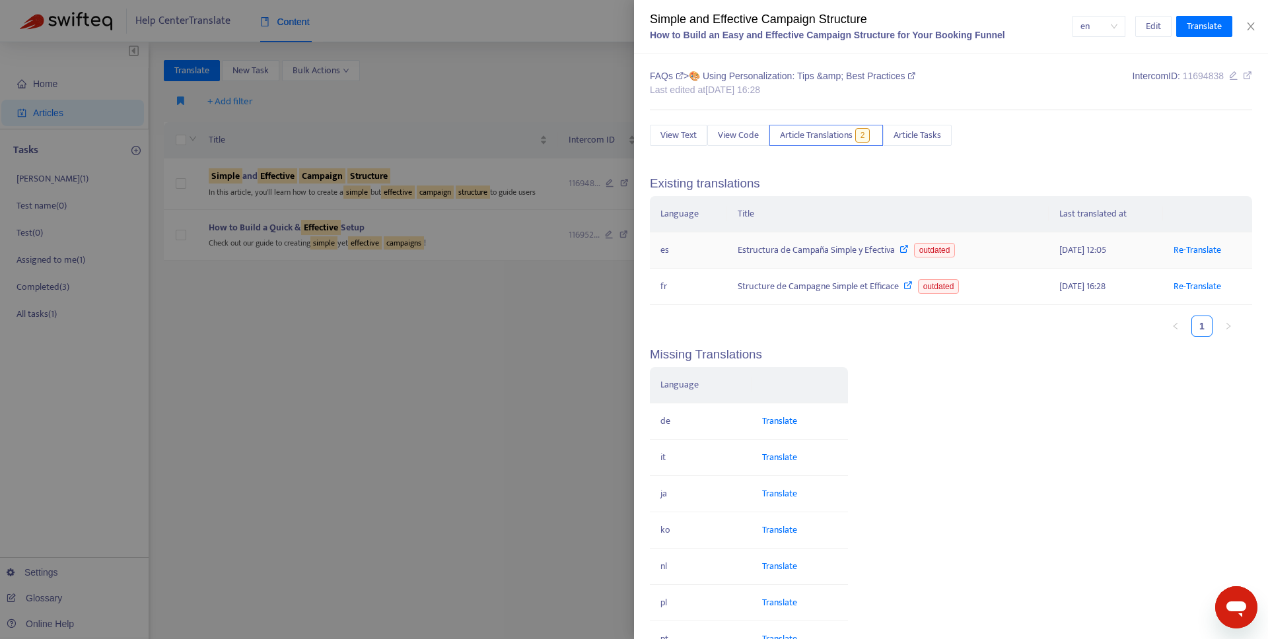
click at [816, 254] on div "Estructura de Campaña Simple y Efectiva outdated" at bounding box center [888, 250] width 301 height 15
drag, startPoint x: 733, startPoint y: 250, endPoint x: 892, endPoint y: 252, distance: 158.5
click at [892, 252] on td "Estructura de Campaña Simple y Efectiva outdated" at bounding box center [888, 251] width 322 height 36
copy div "Estructura de Campaña Simple y Efectiva"
click at [474, 100] on div at bounding box center [634, 319] width 1268 height 639
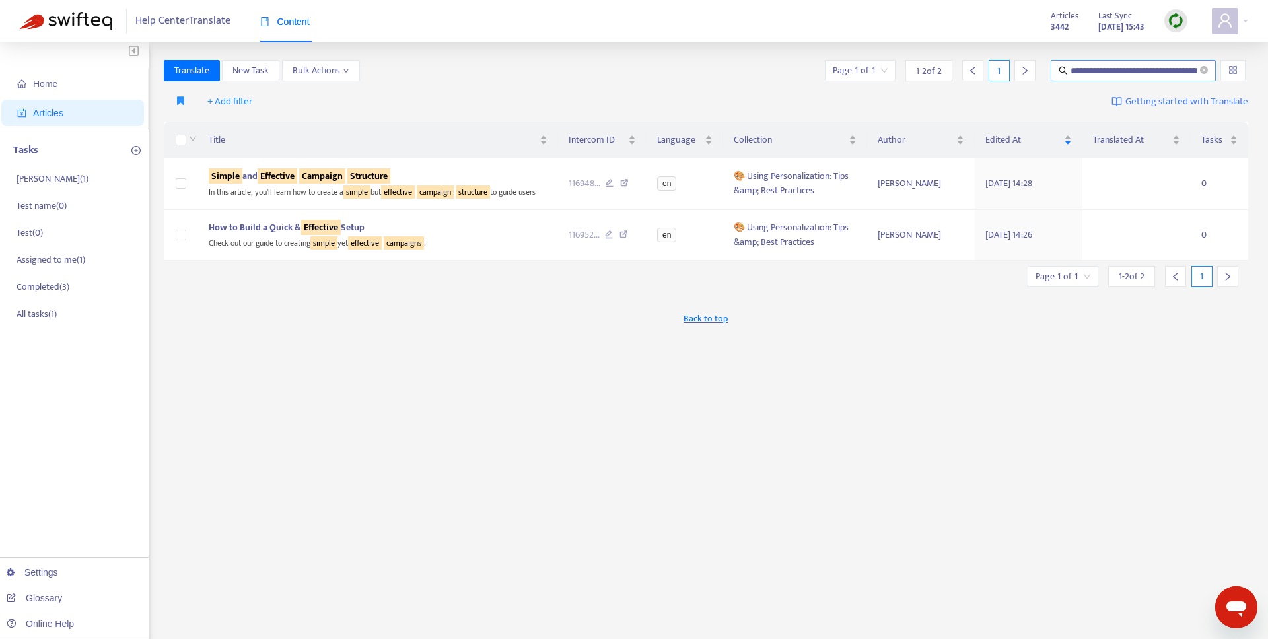
click at [1204, 73] on icon "close-circle" at bounding box center [1204, 70] width 8 height 8
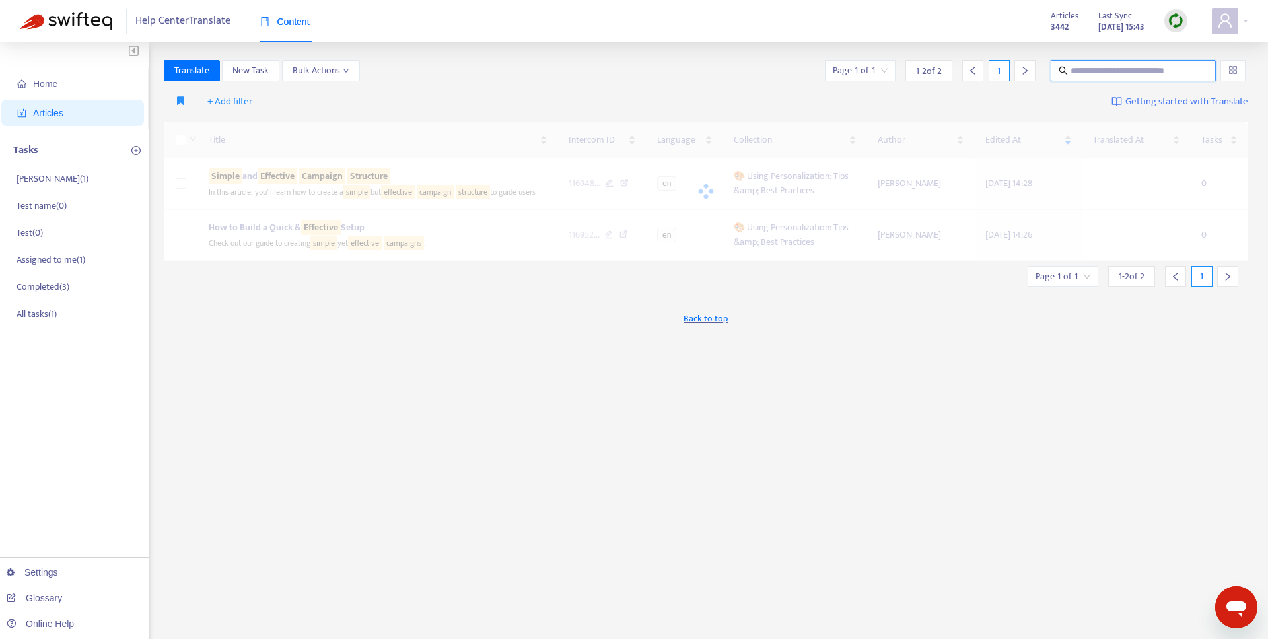
scroll to position [0, 0]
paste input "**********"
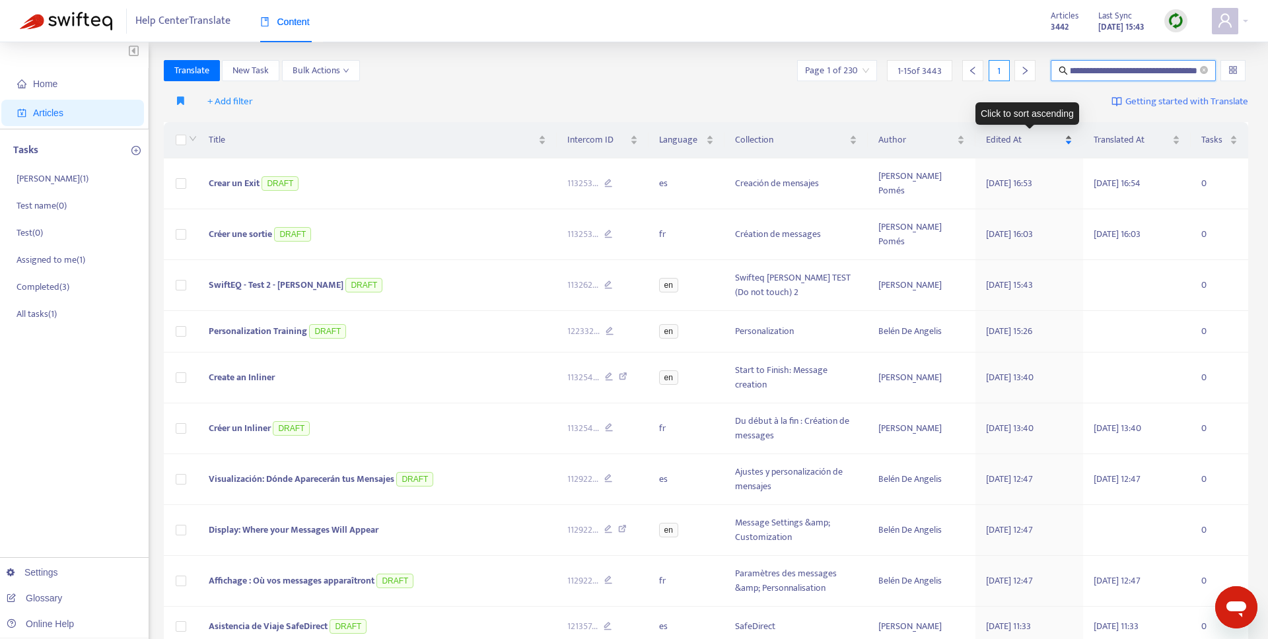
type input "**********"
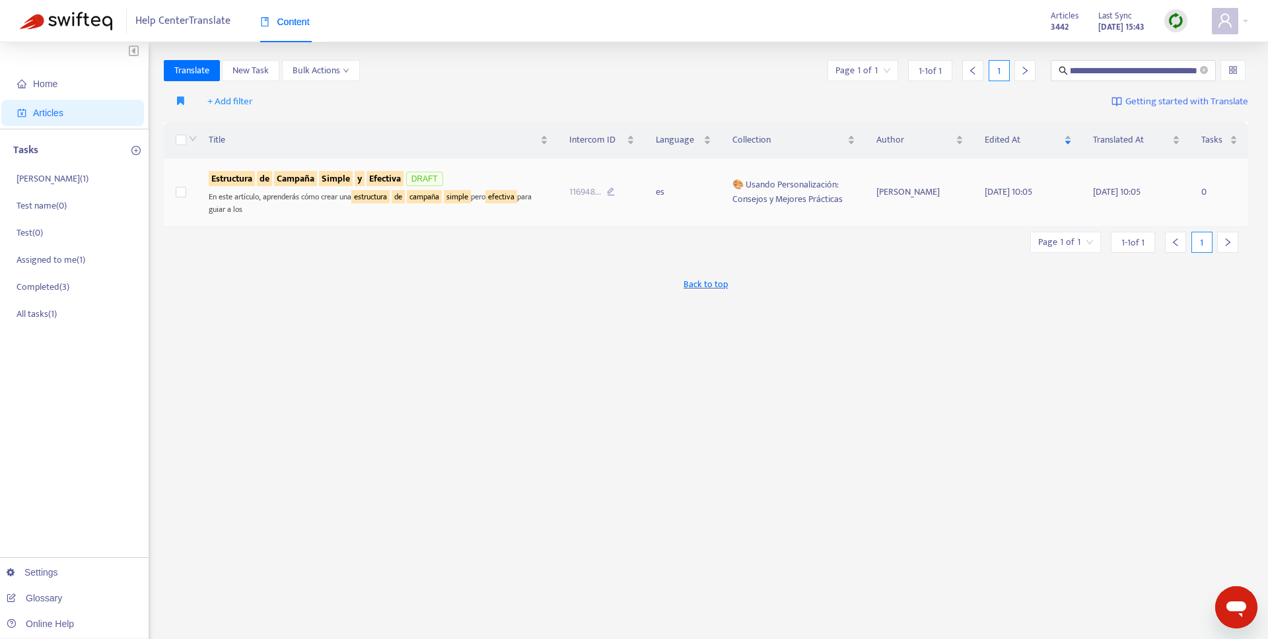
scroll to position [0, 0]
click at [453, 194] on sqkw "simple" at bounding box center [457, 196] width 27 height 13
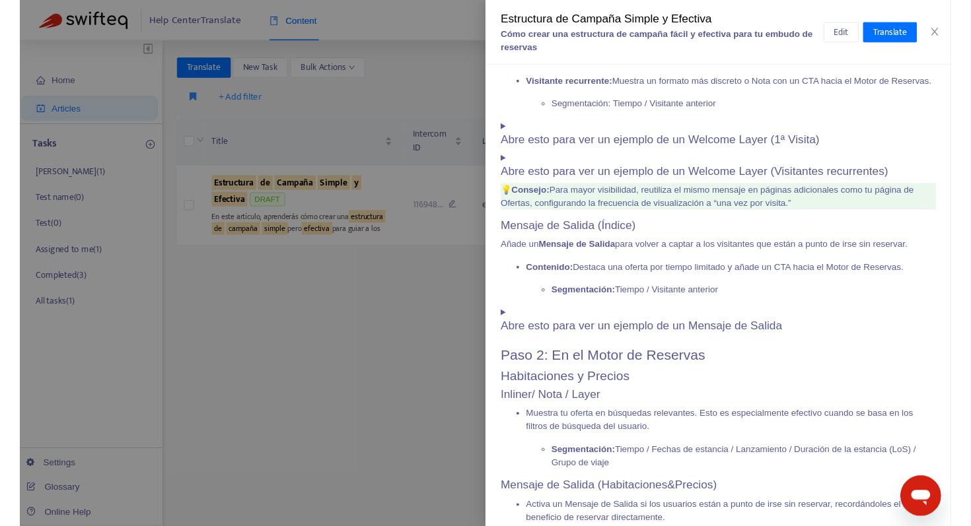
scroll to position [434, 0]
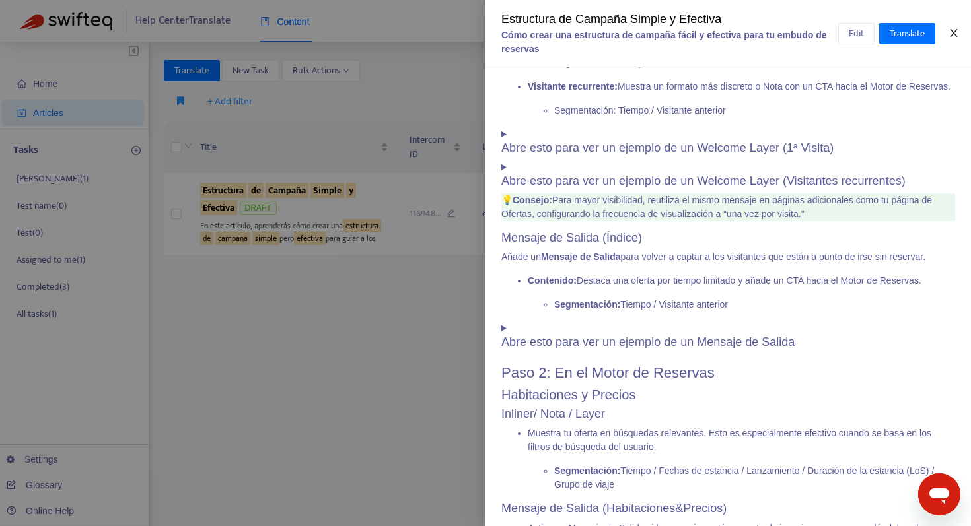
click at [955, 32] on icon "close" at bounding box center [953, 33] width 7 height 8
